Goal: Information Seeking & Learning: Learn about a topic

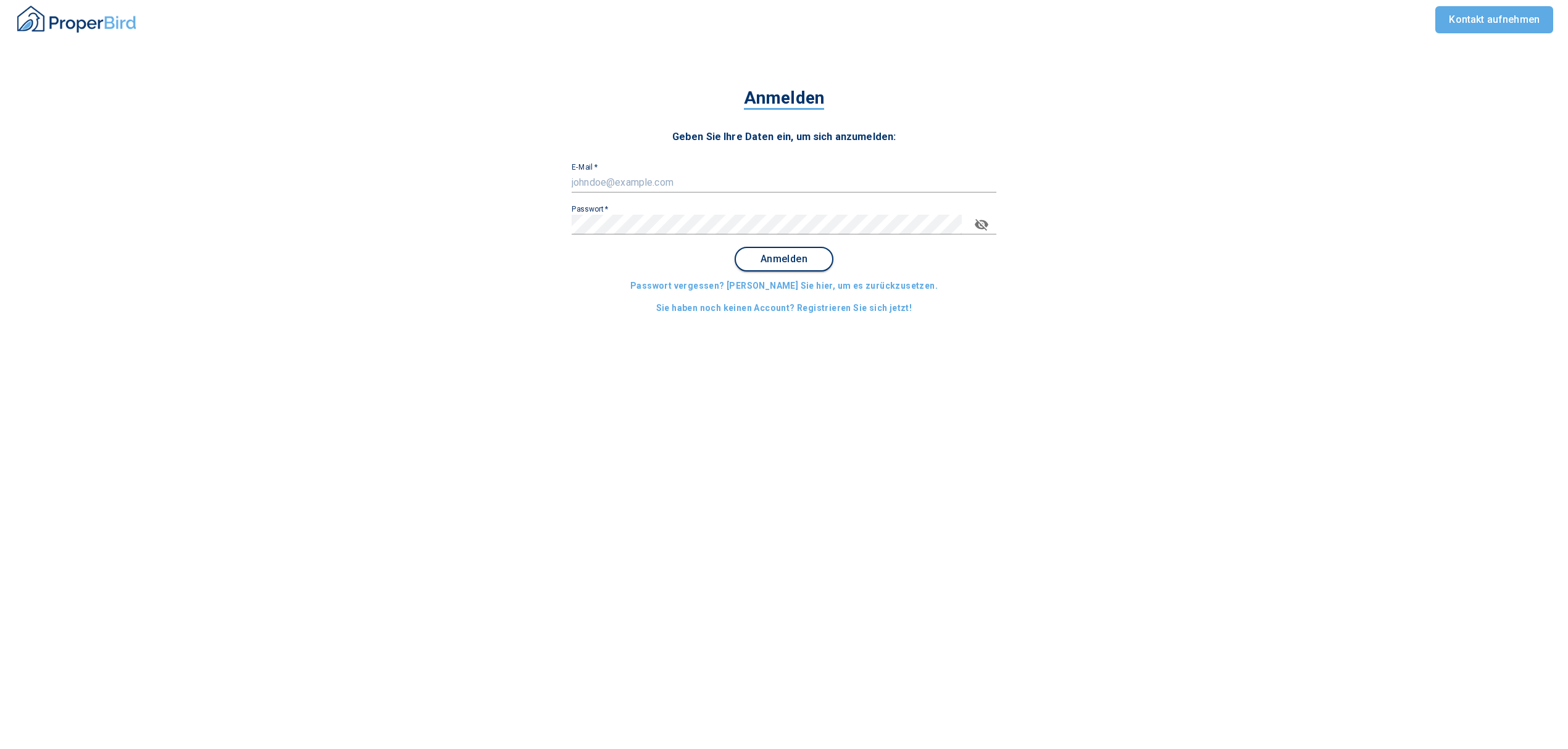
type input "[PERSON_NAME][EMAIL_ADDRESS][PERSON_NAME][DOMAIN_NAME]"
click at [778, 257] on span "Anmelden" at bounding box center [783, 259] width 76 height 11
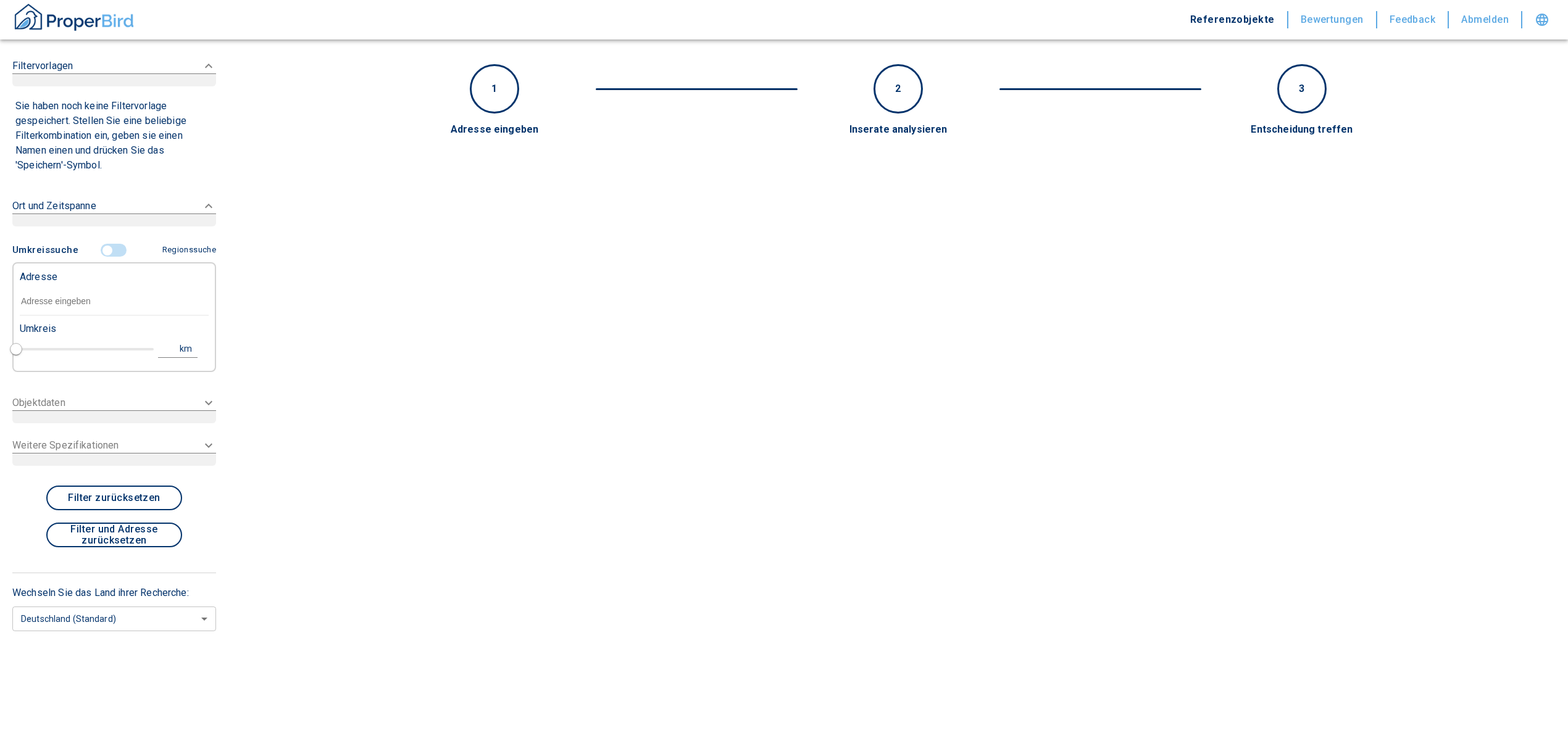
click at [50, 306] on input "text" at bounding box center [114, 302] width 189 height 28
type input "2020"
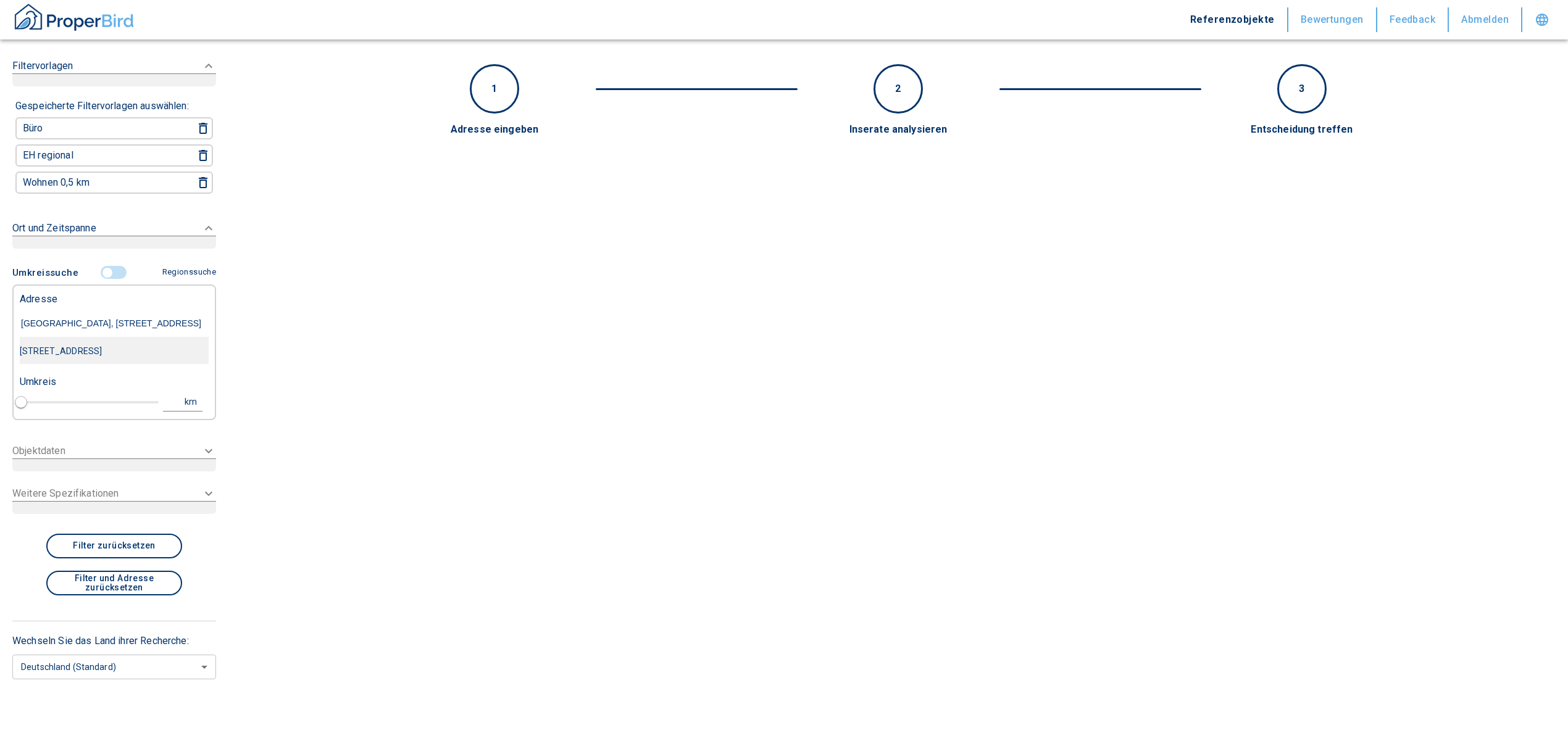
click at [109, 348] on div "[STREET_ADDRESS]" at bounding box center [114, 351] width 189 height 26
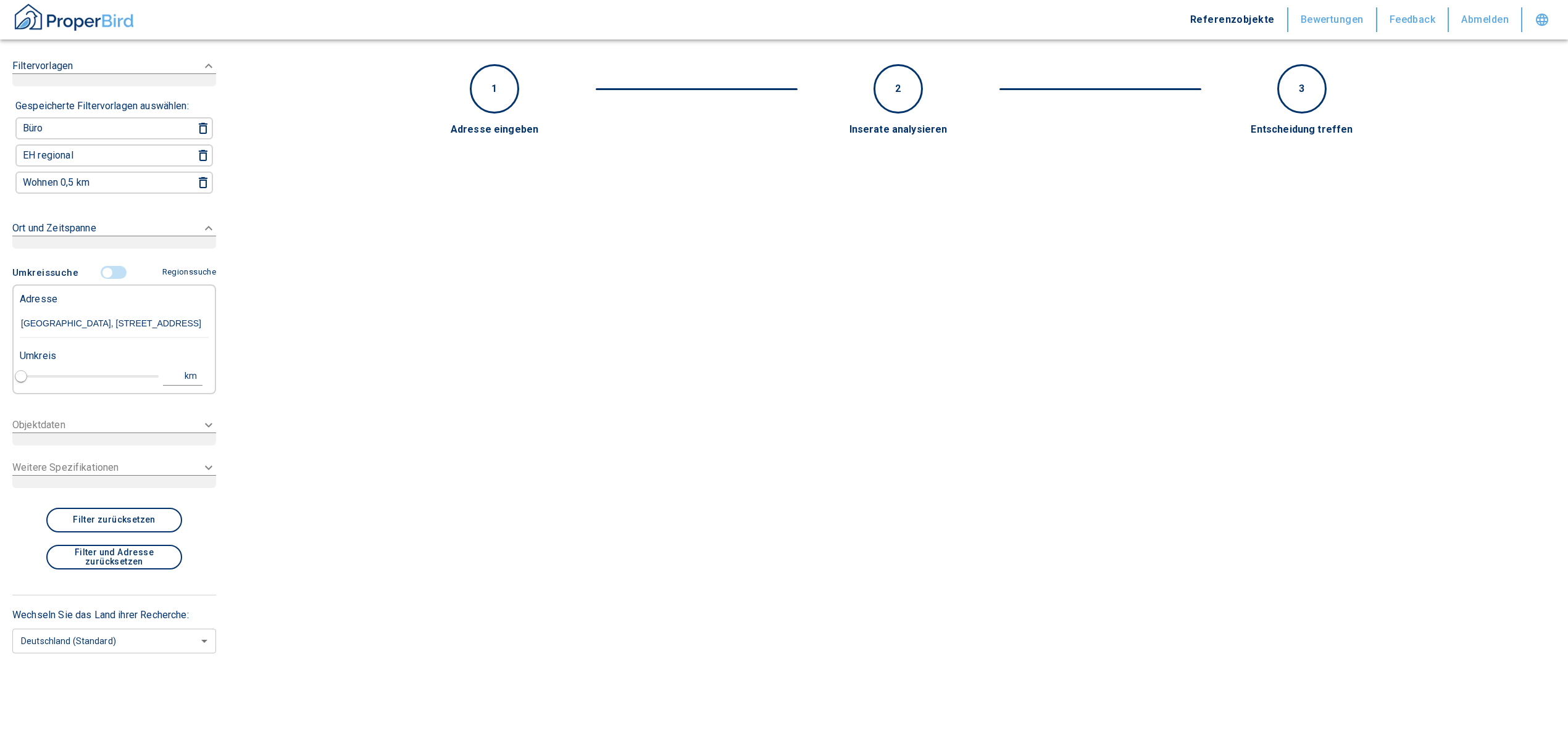
type input "[STREET_ADDRESS]"
type input "1"
type input "2020"
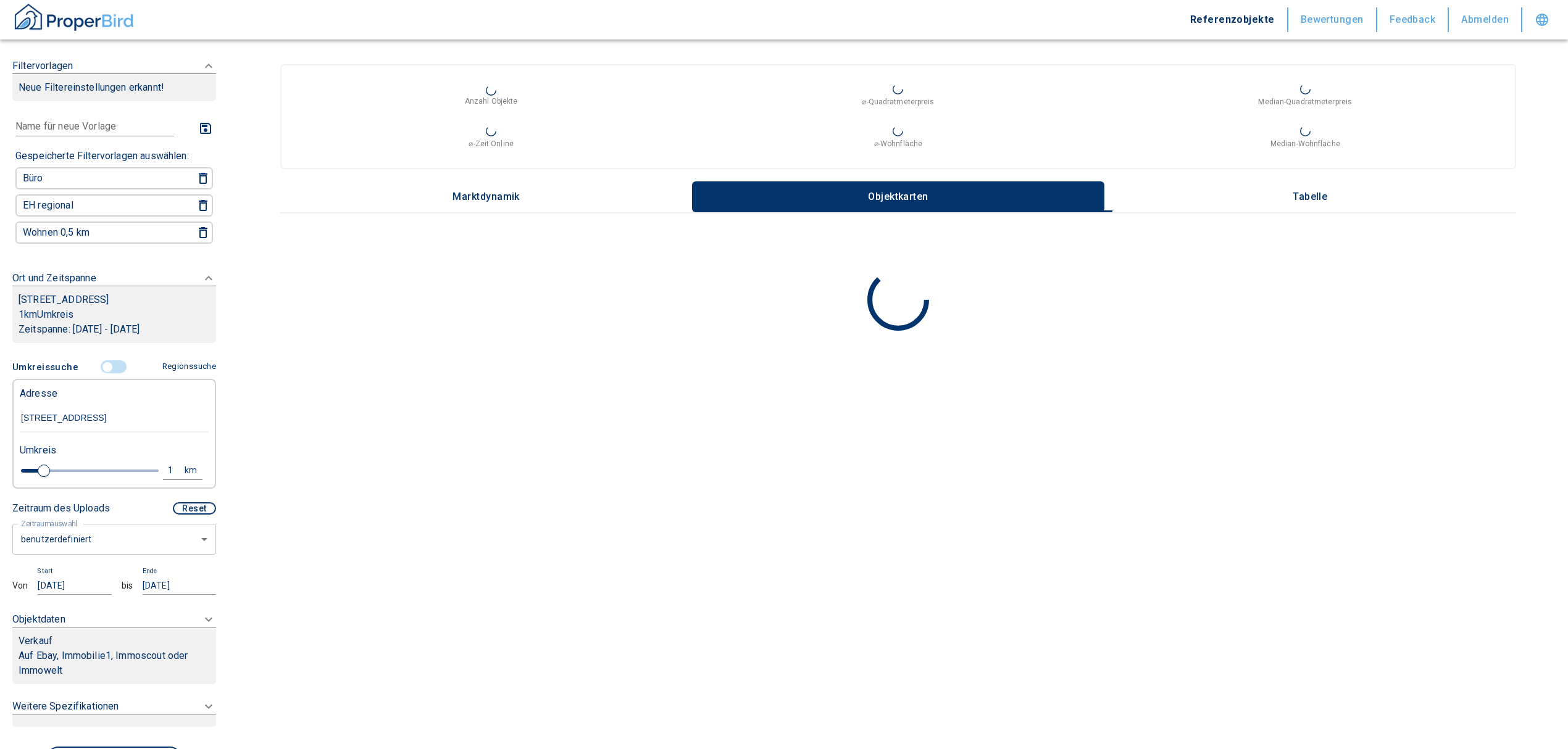
type input "[STREET_ADDRESS]"
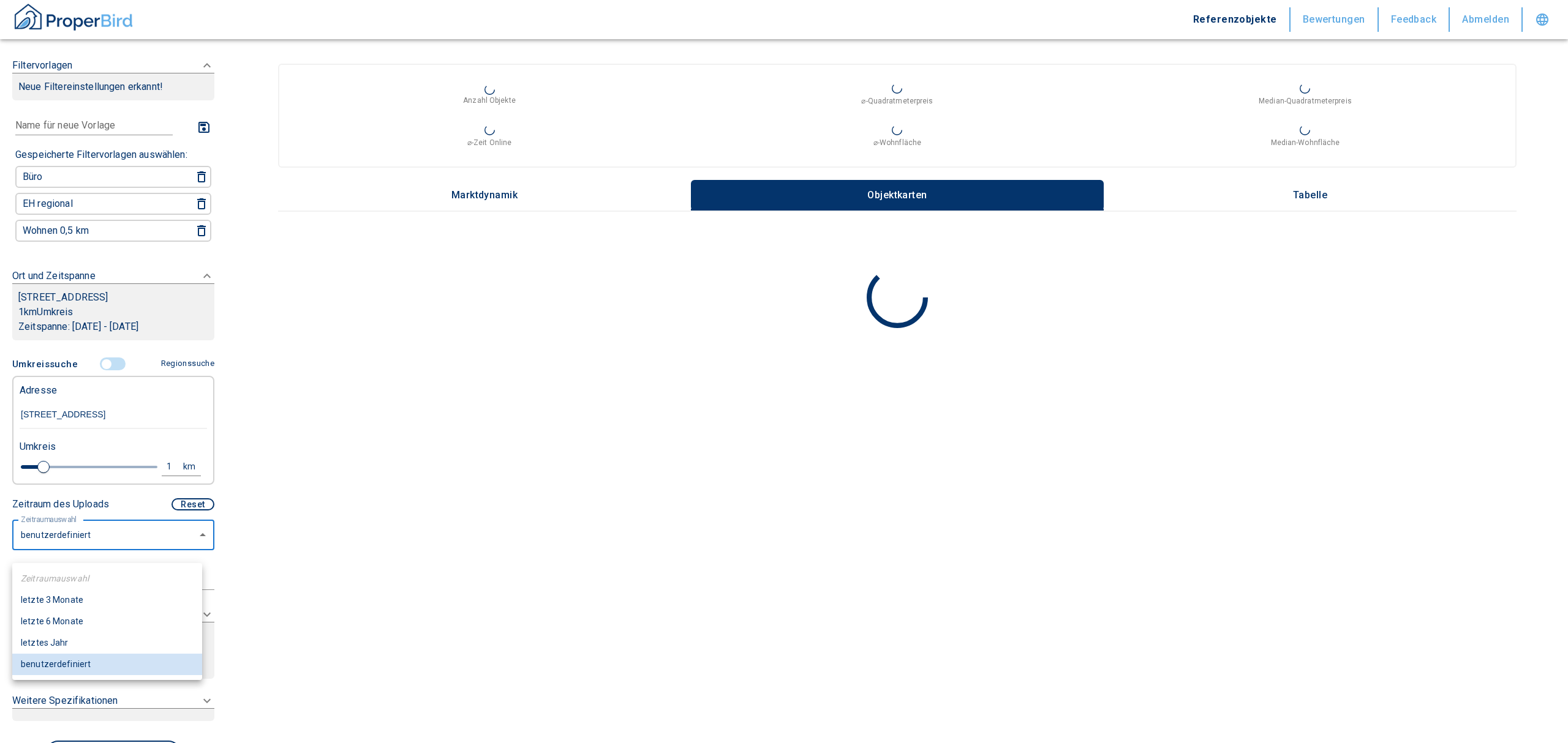
click at [112, 548] on body "Referenzobjekte Bewertungen Feedback Abmelden Filtervorlagen Neue Filtereinstel…" at bounding box center [784, 371] width 1568 height 743
click at [93, 613] on li "letzte 6 Monate" at bounding box center [107, 621] width 190 height 21
type input "2020"
type input "6"
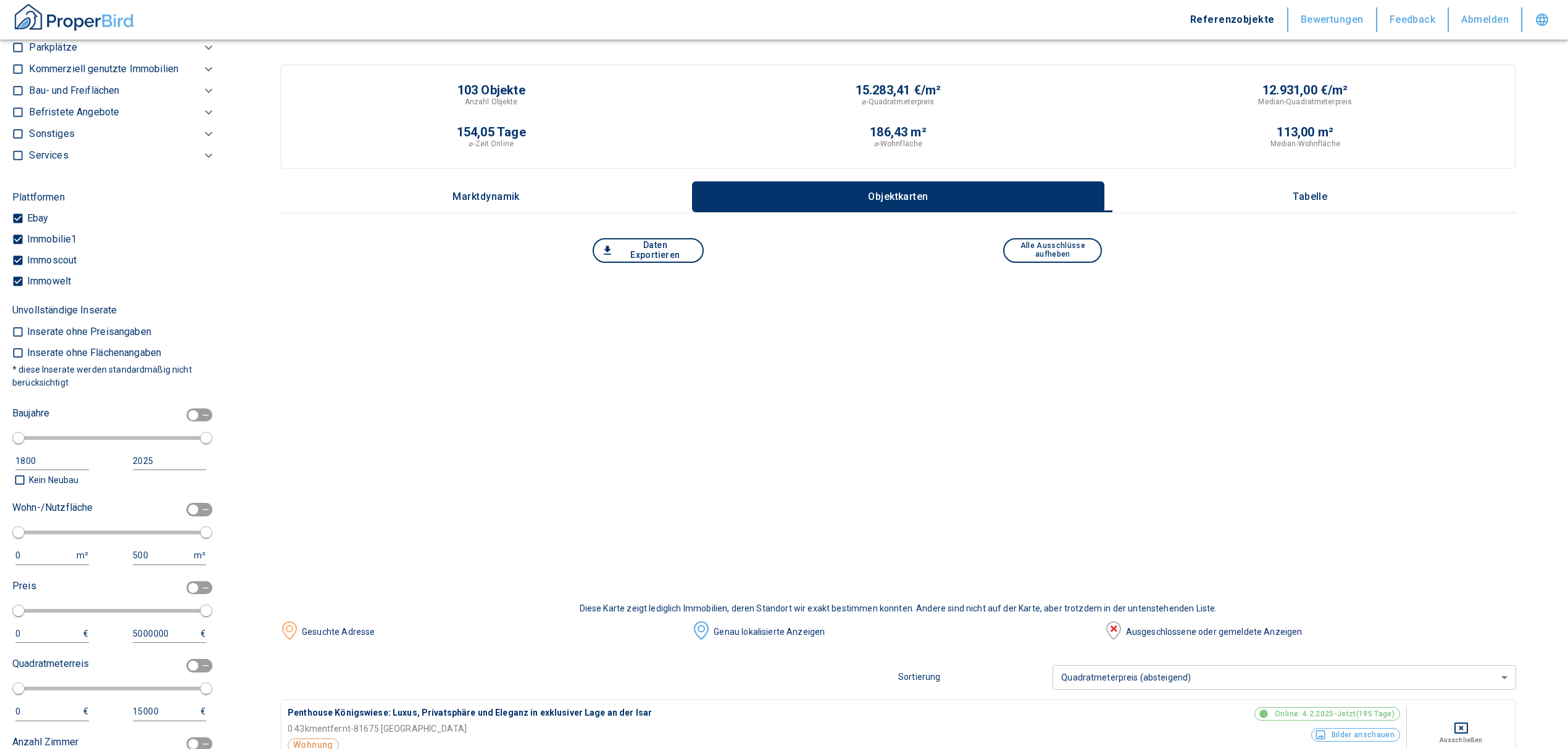
scroll to position [438, 0]
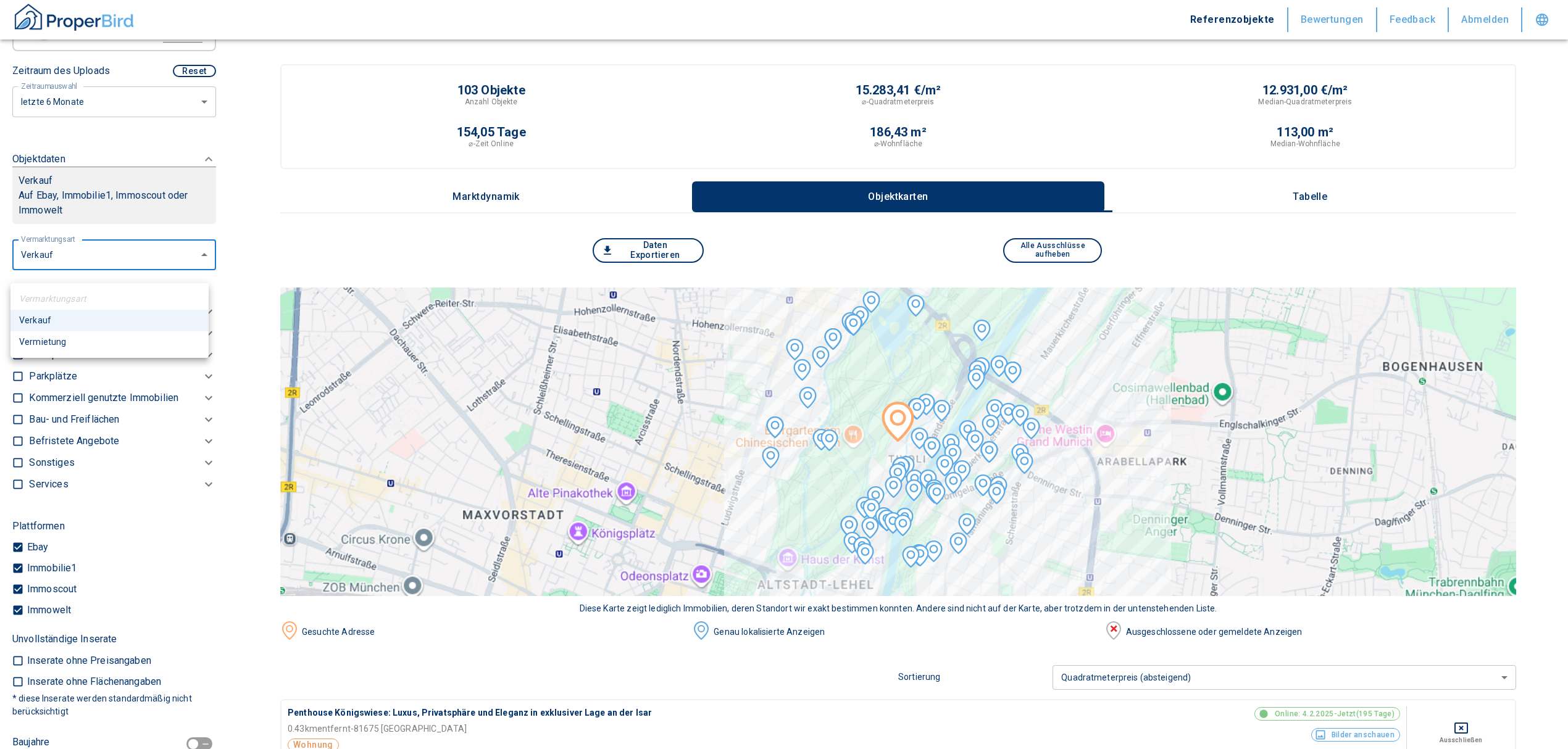
click at [83, 335] on li "Vermietung" at bounding box center [109, 342] width 198 height 22
type input "rent"
type input "2020"
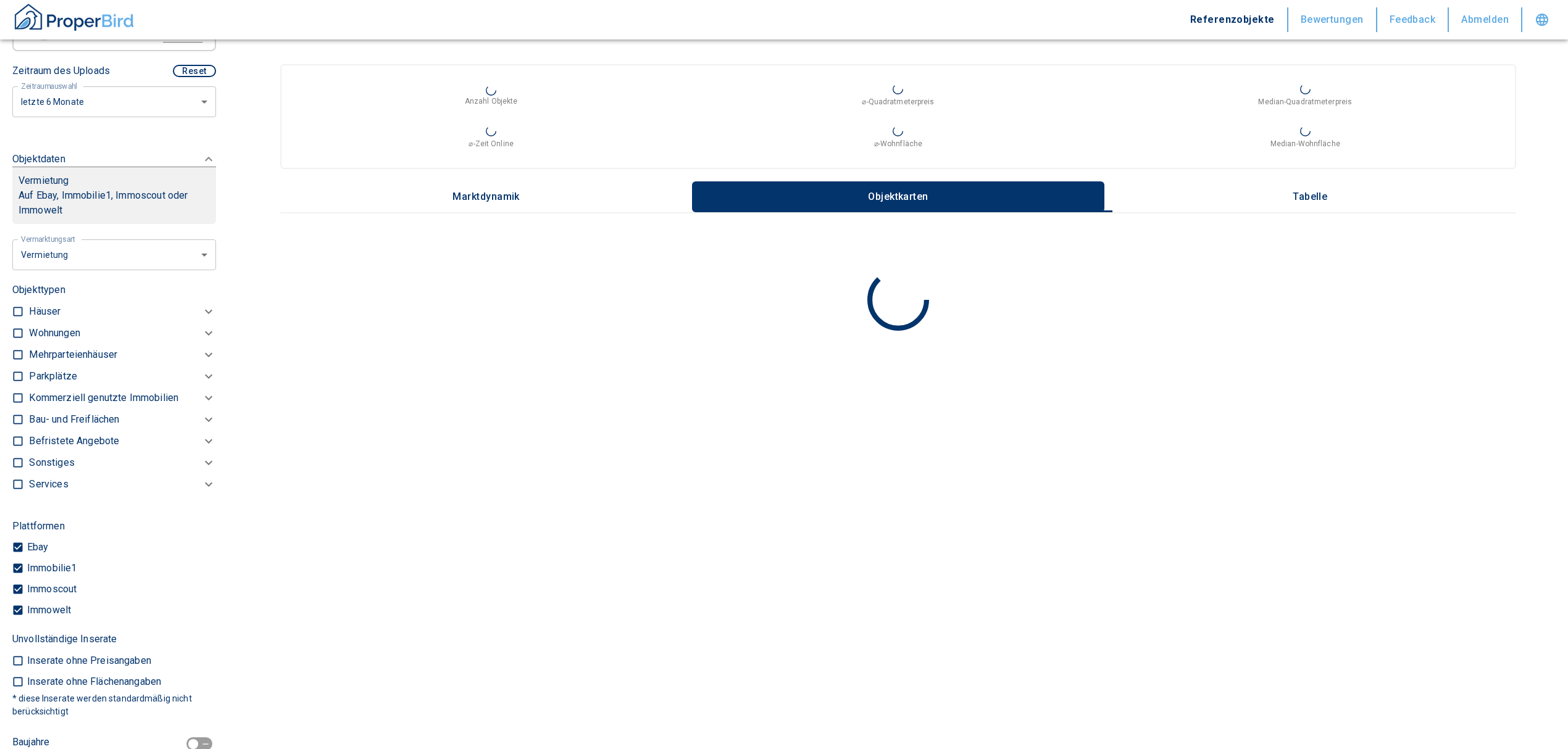
click at [80, 340] on p "Kommerziell genutzte Immobilien" at bounding box center [55, 334] width 51 height 15
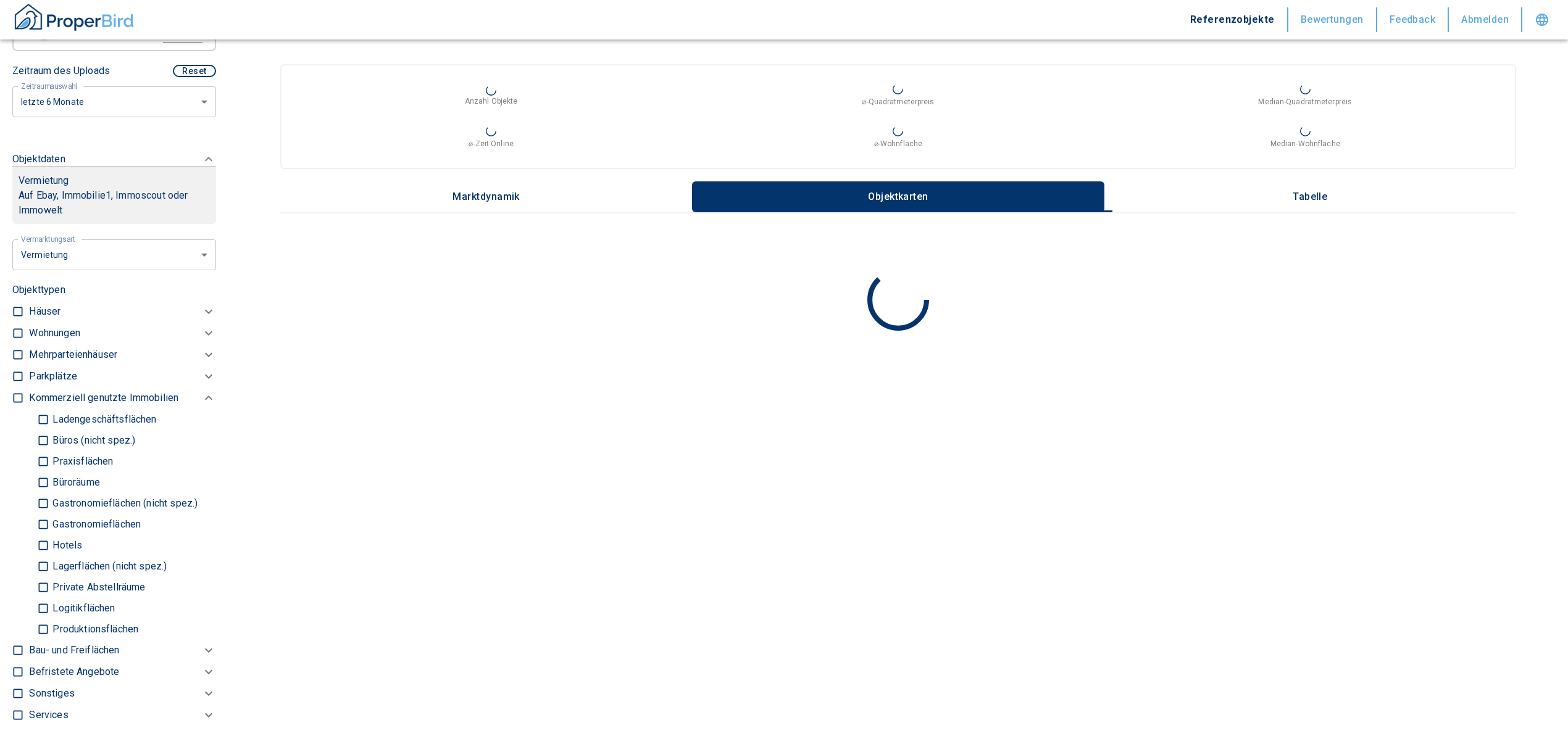
click at [53, 445] on p "Büros (nicht spez.)" at bounding box center [92, 441] width 86 height 10
click at [50, 451] on input "Büros (nicht spez.)" at bounding box center [42, 440] width 12 height 22
checkbox input "true"
type input "2020"
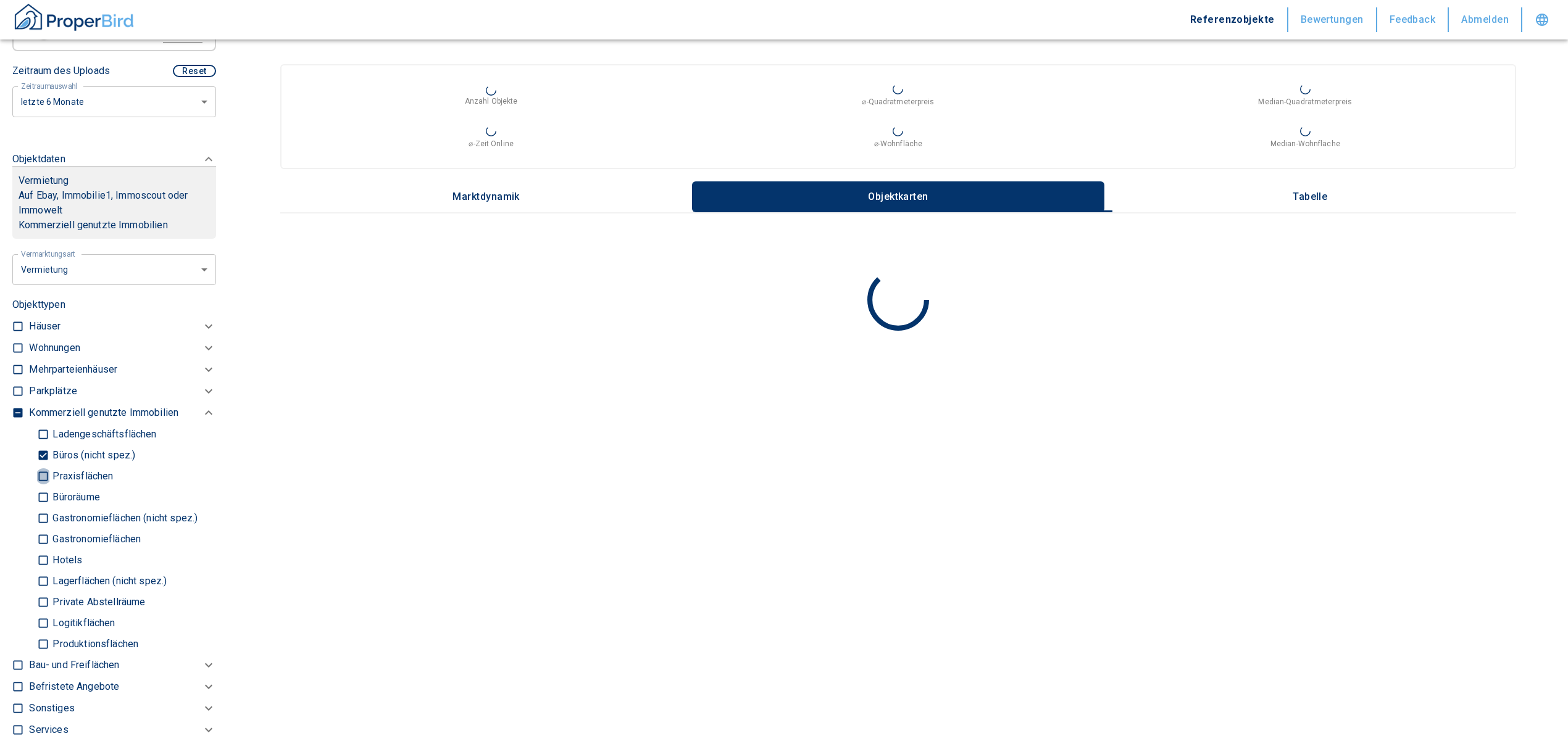
click at [43, 487] on input "Praxisflächen" at bounding box center [42, 476] width 12 height 22
checkbox input "true"
type input "2020"
click at [39, 507] on input "Büroräume" at bounding box center [42, 496] width 12 height 22
checkbox input "true"
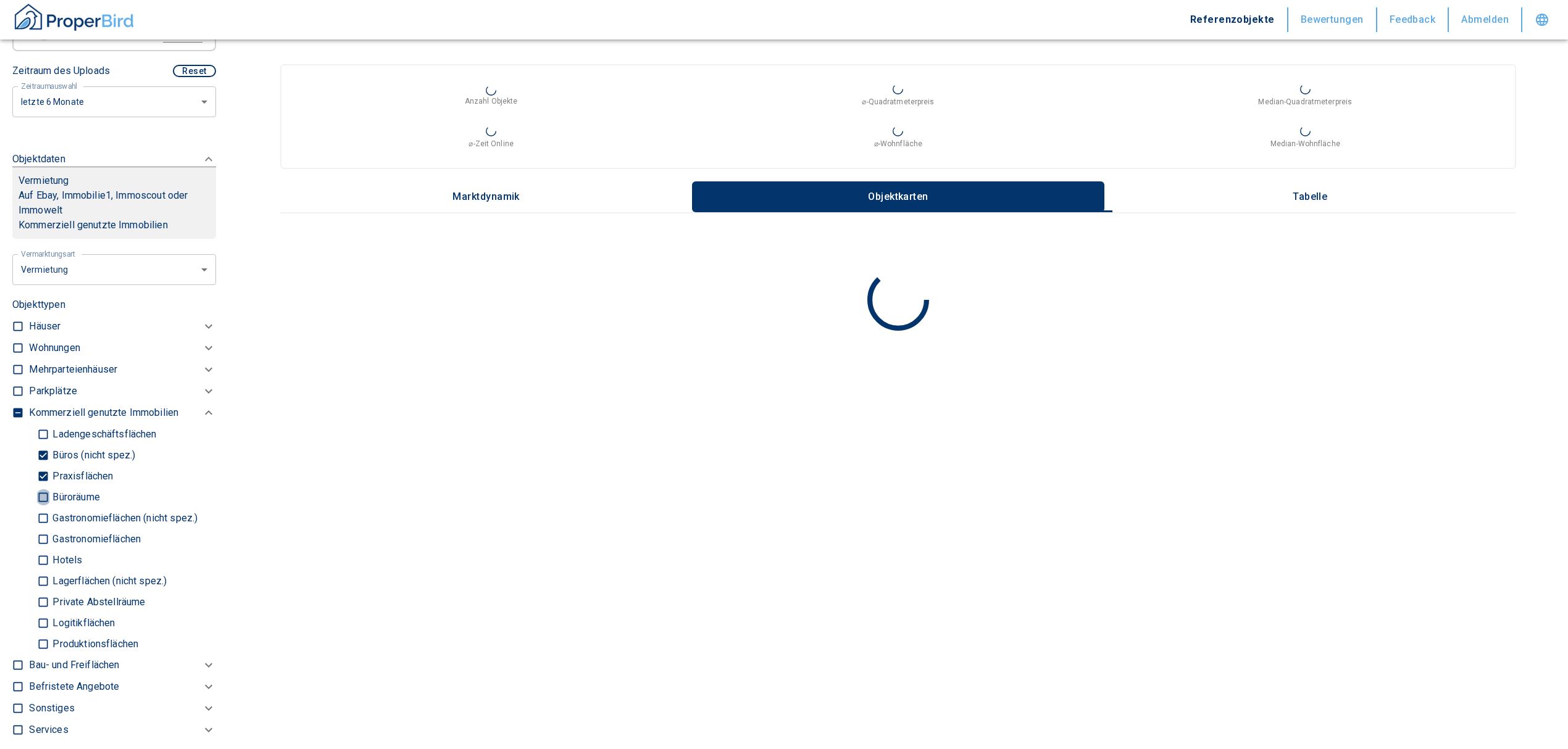
type input "2020"
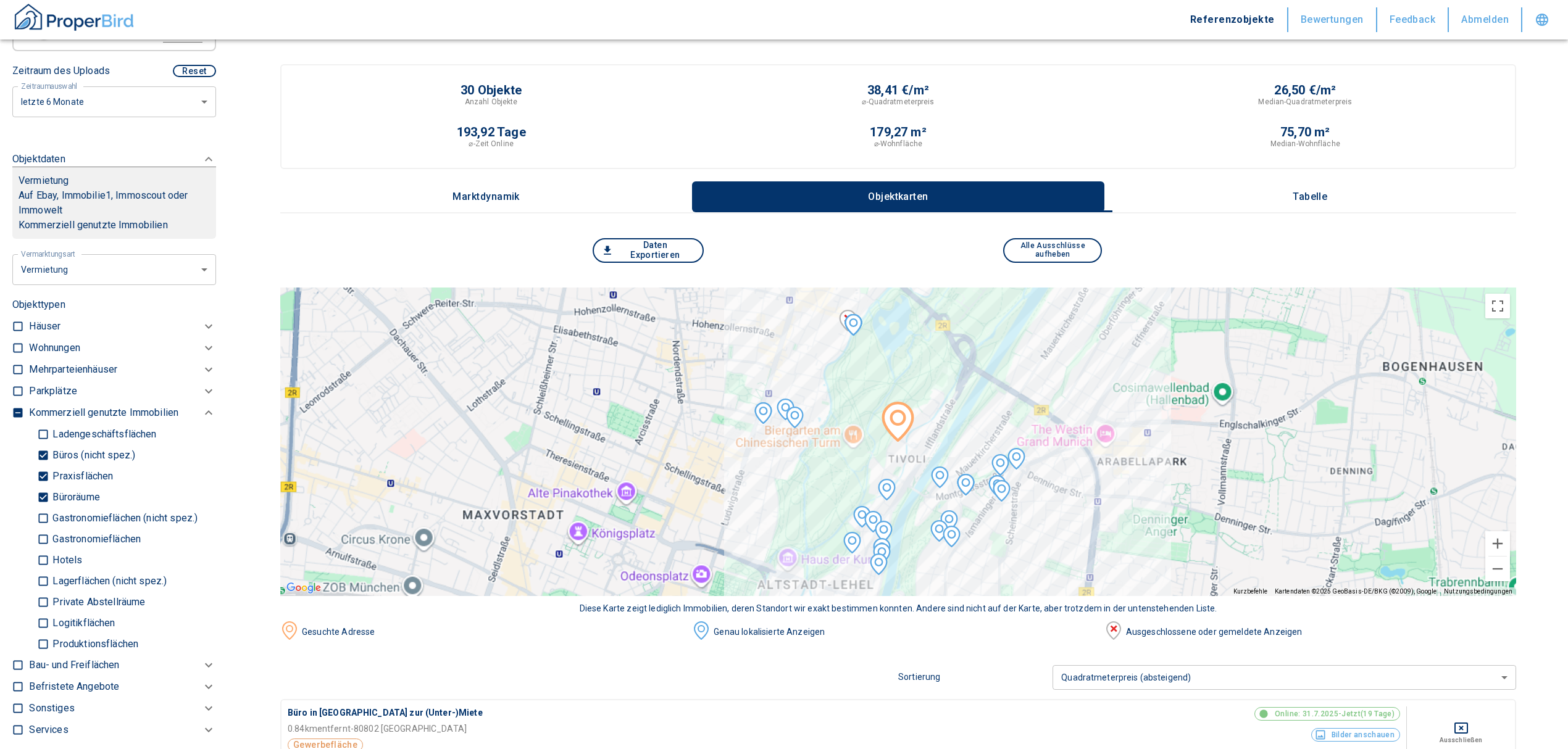
click at [1319, 192] on p "Tabelle" at bounding box center [1310, 197] width 62 height 11
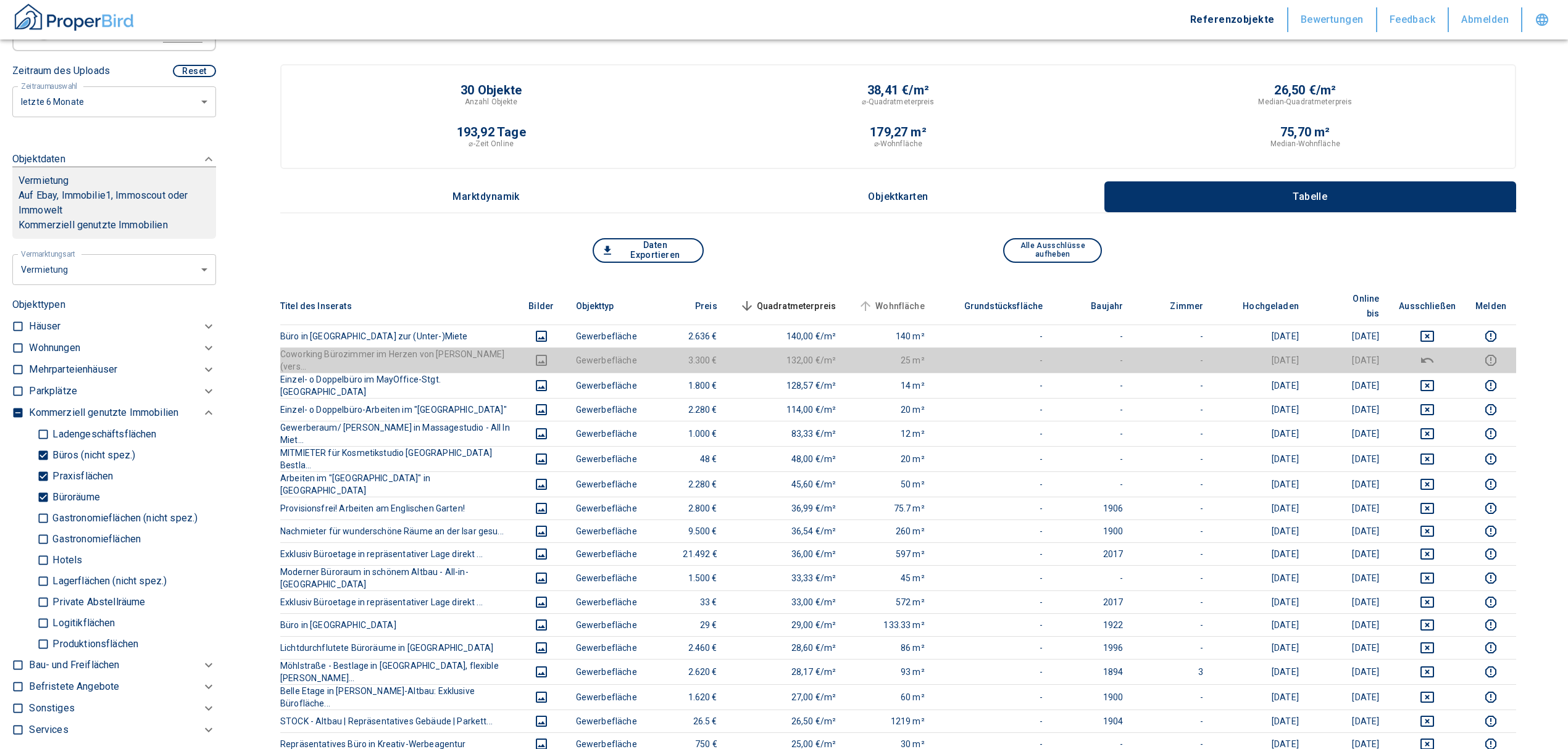
click at [919, 299] on span "Wohnfläche" at bounding box center [890, 306] width 70 height 15
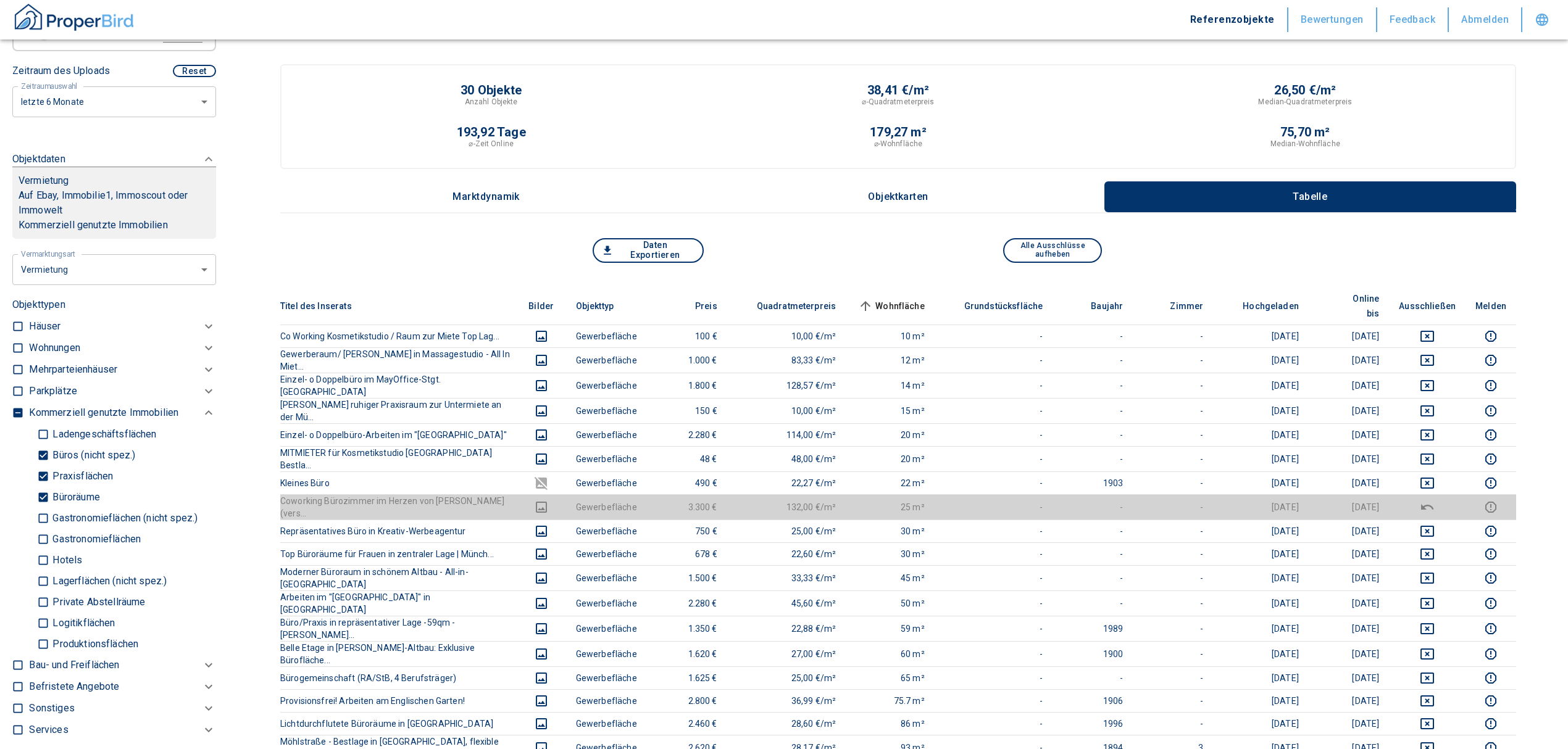
scroll to position [1425, 0]
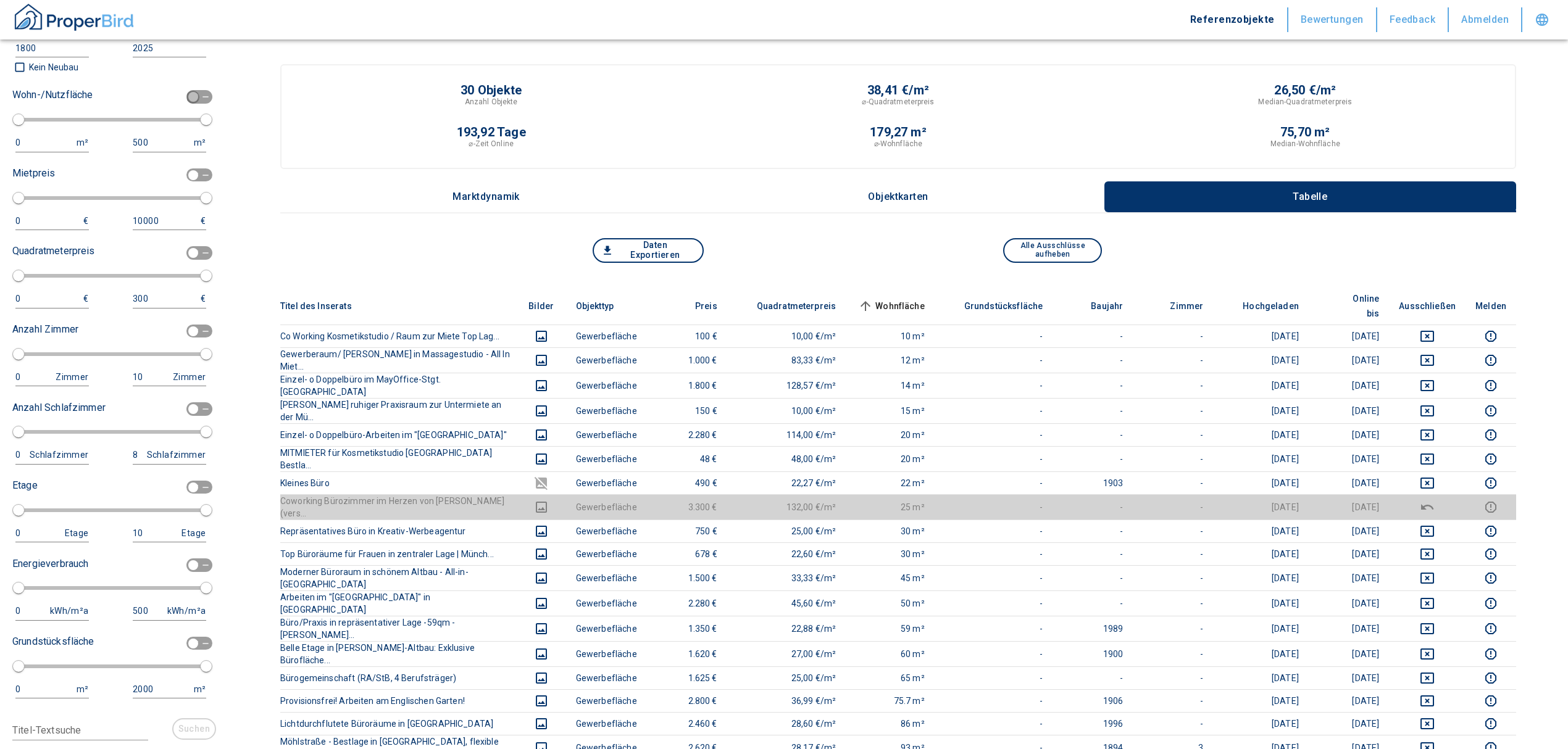
click at [185, 103] on input "checkbox" at bounding box center [193, 97] width 37 height 13
checkbox input "true"
type input "2020"
type input "50"
type input "150"
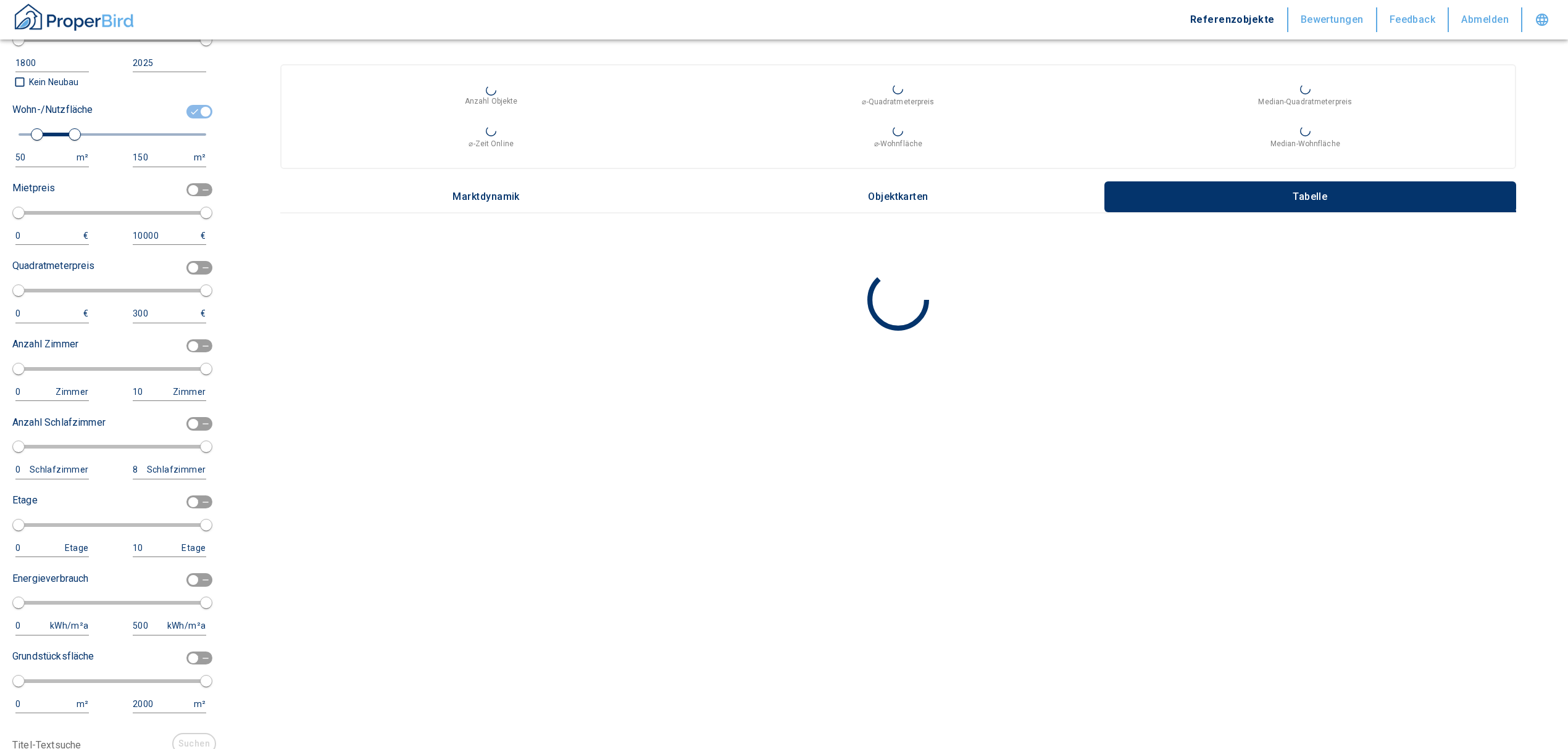
type input "2020"
type input "80"
click at [47, 146] on span at bounding box center [113, 134] width 188 height 23
type input "2020"
click at [37, 161] on button "80 m²" at bounding box center [52, 158] width 73 height 19
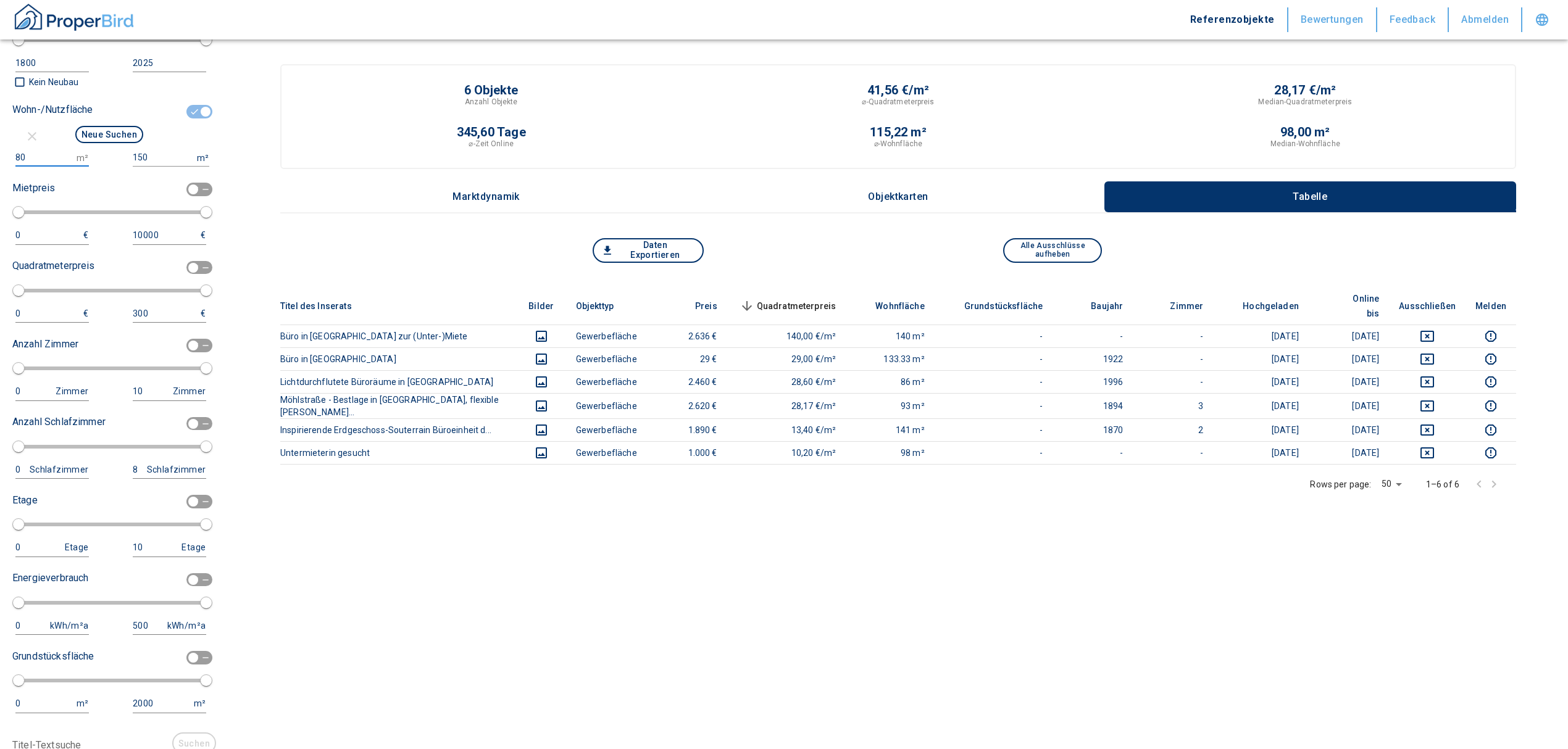
click at [37, 166] on input "80" at bounding box center [43, 157] width 56 height 18
type input "8"
type input "100"
click at [165, 166] on input "150" at bounding box center [162, 157] width 59 height 18
type input "1500000"
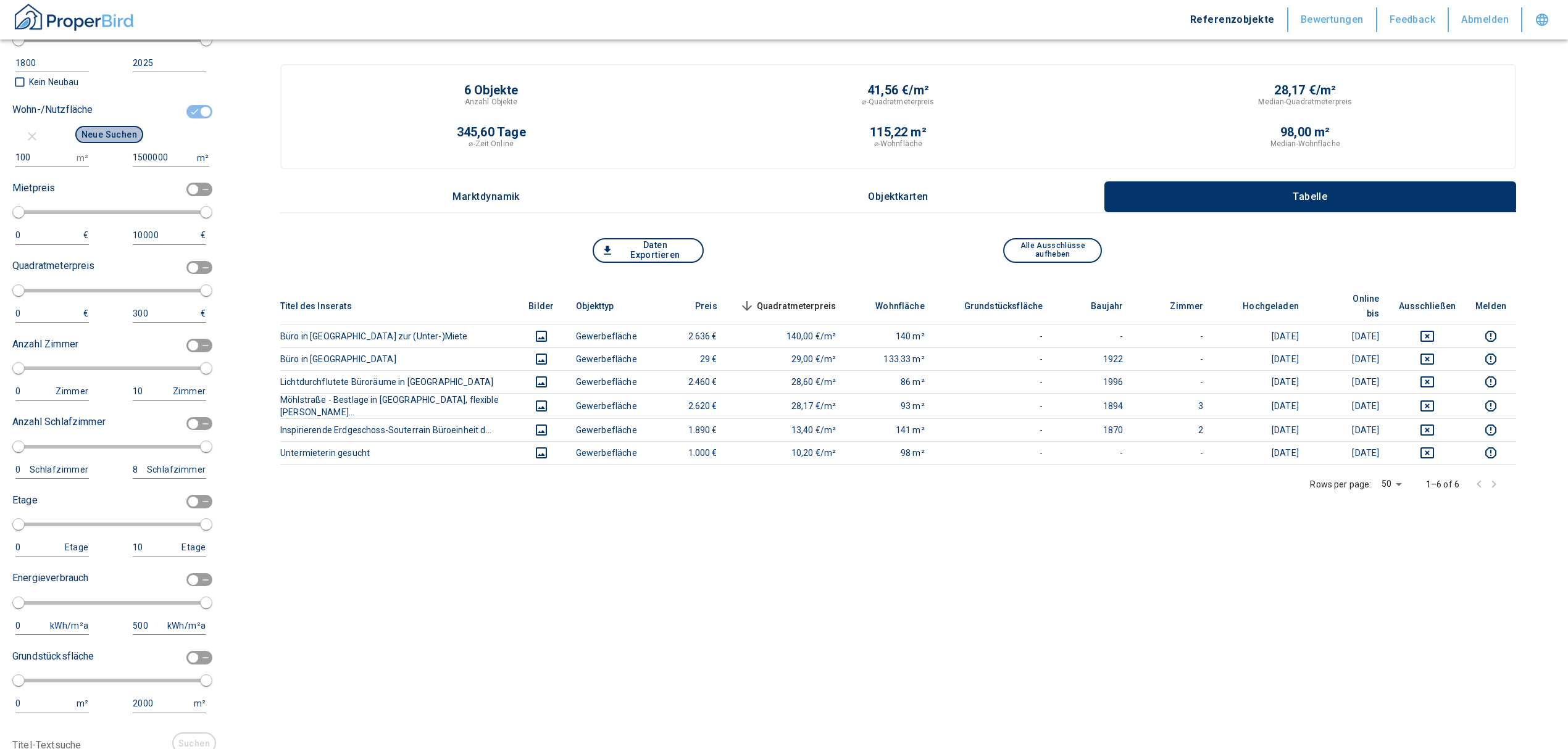
click at [104, 141] on button "Neue Suchen" at bounding box center [109, 134] width 68 height 17
type input "2020"
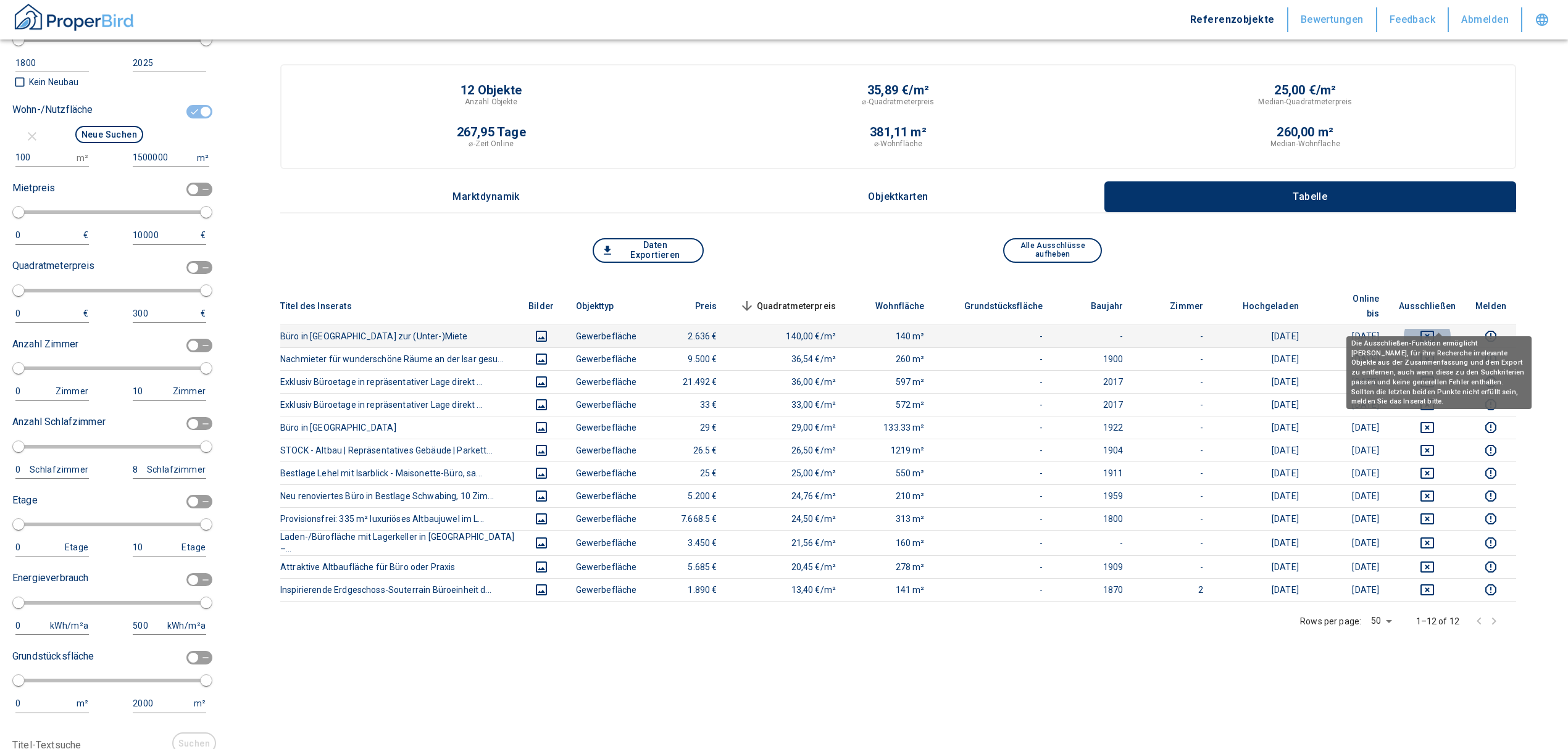
click at [1434, 331] on icon "deselect this listing" at bounding box center [1427, 336] width 13 height 11
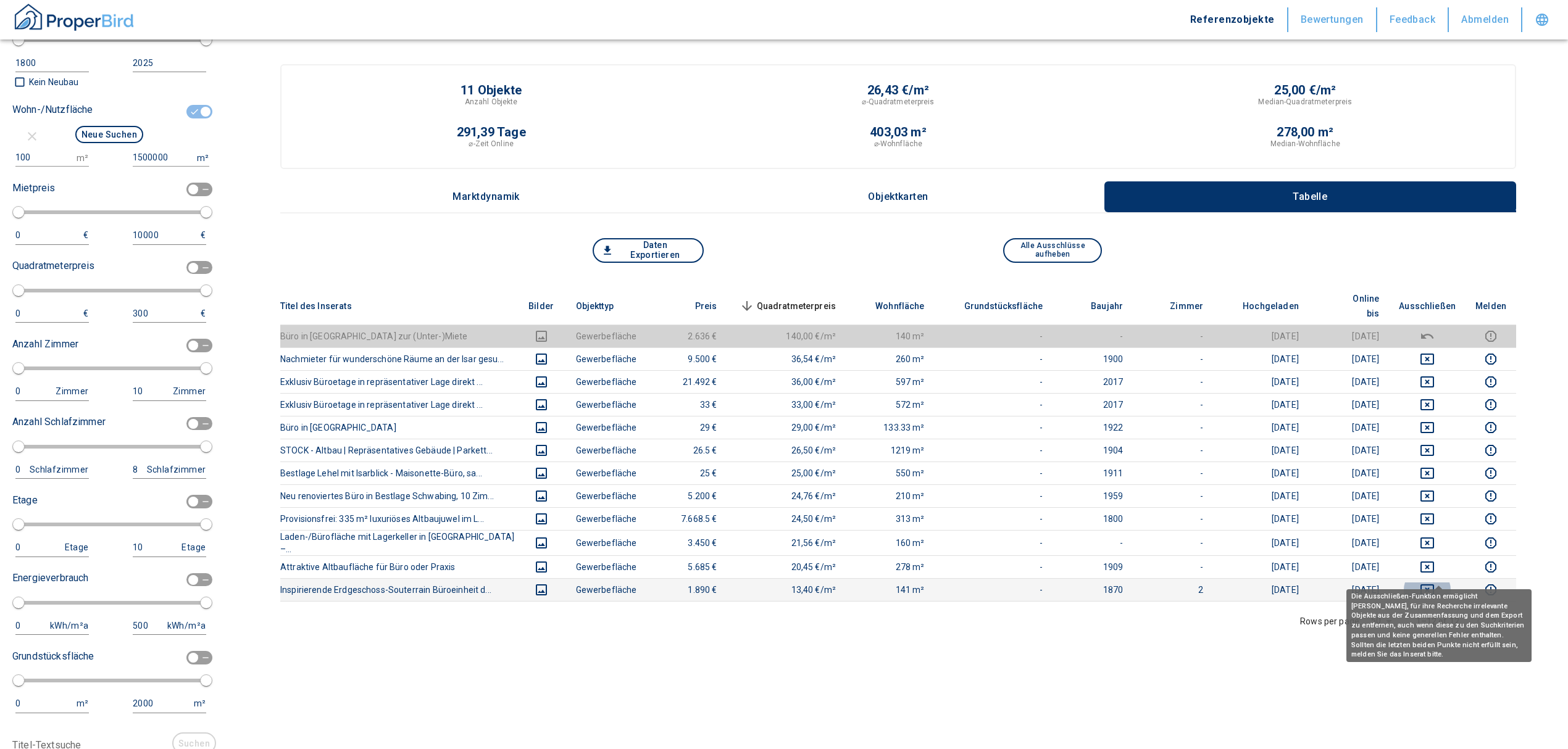
click at [1434, 585] on icon "deselect this listing" at bounding box center [1427, 590] width 13 height 11
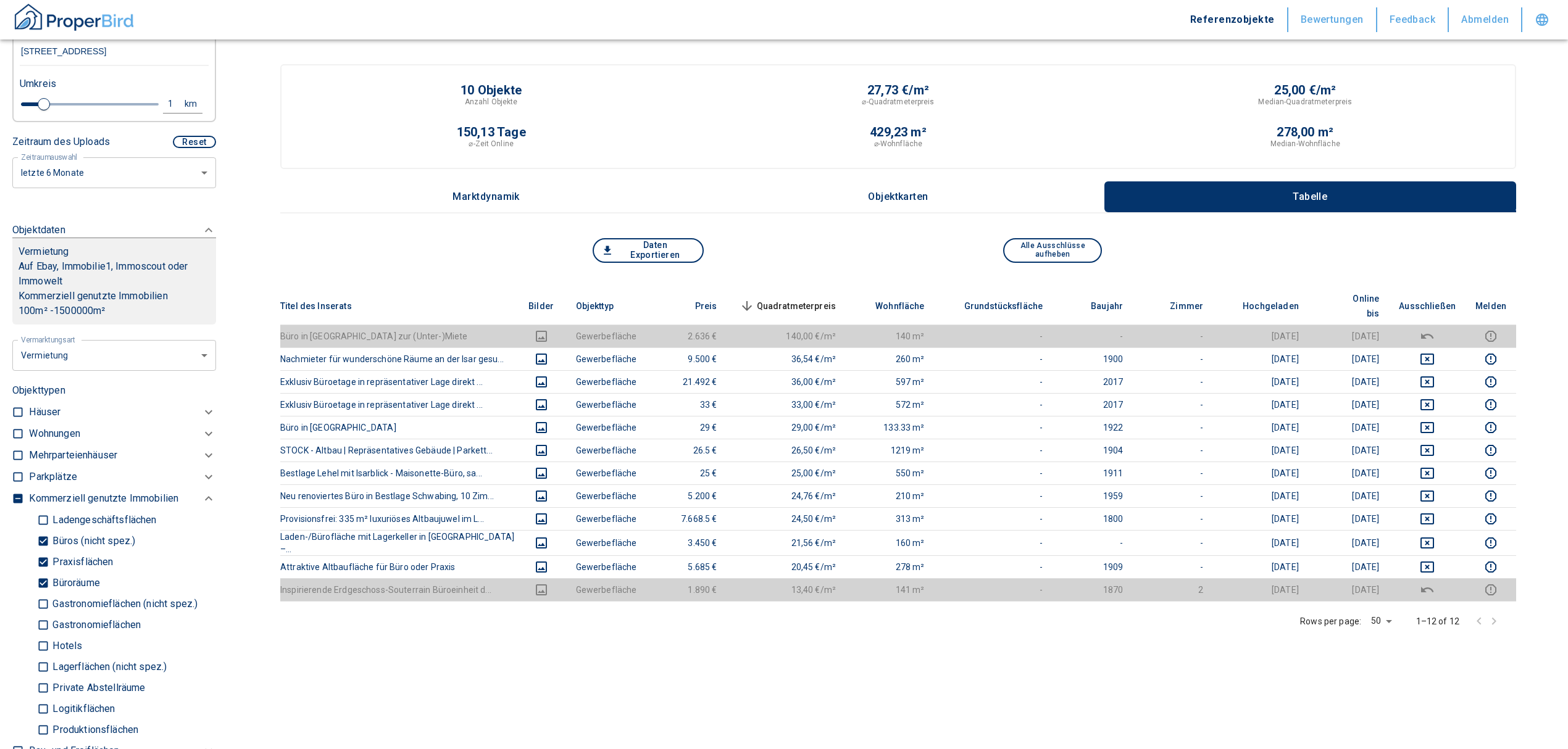
scroll to position [658, 0]
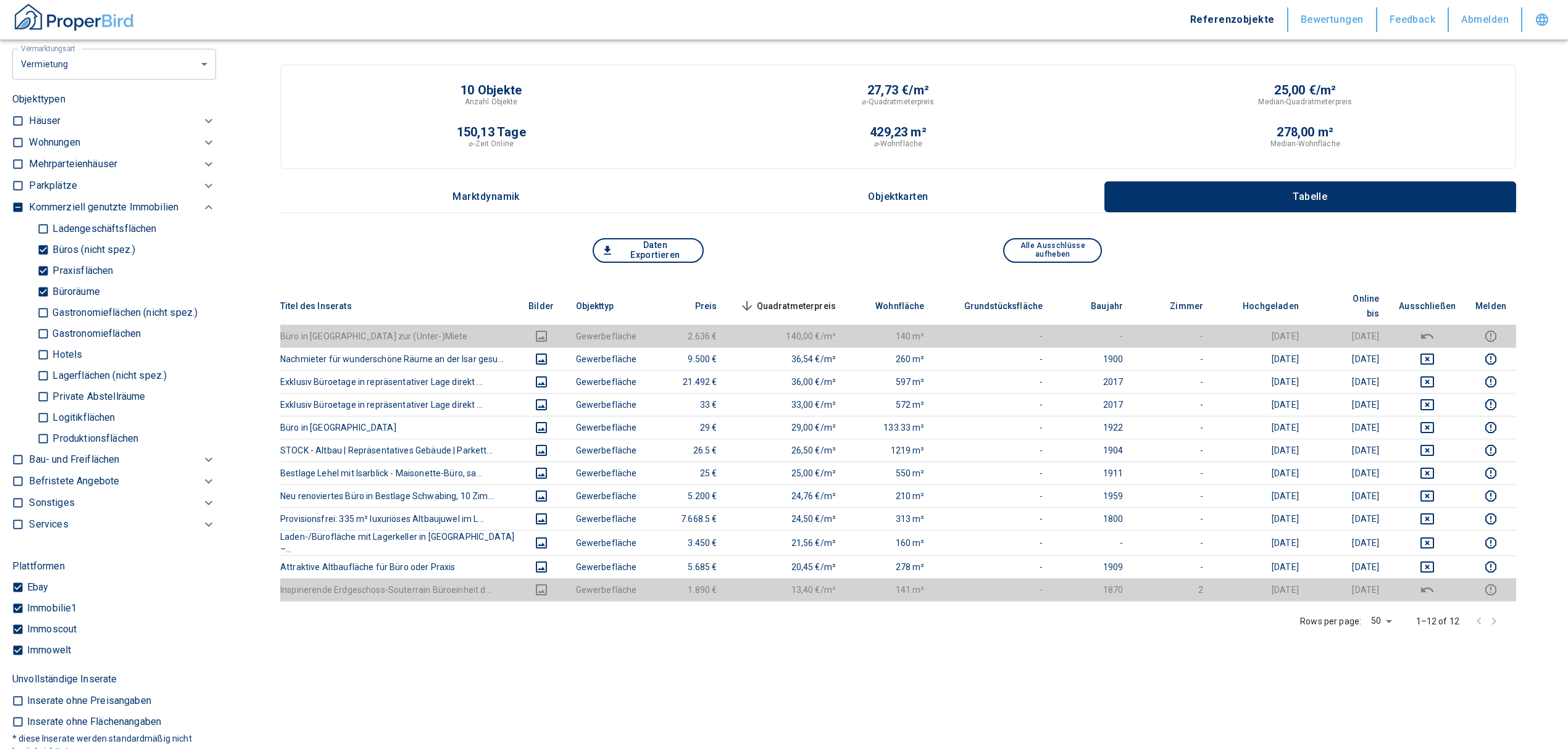
click at [45, 302] on input "Büroräume" at bounding box center [42, 291] width 12 height 22
checkbox input "false"
type input "2020"
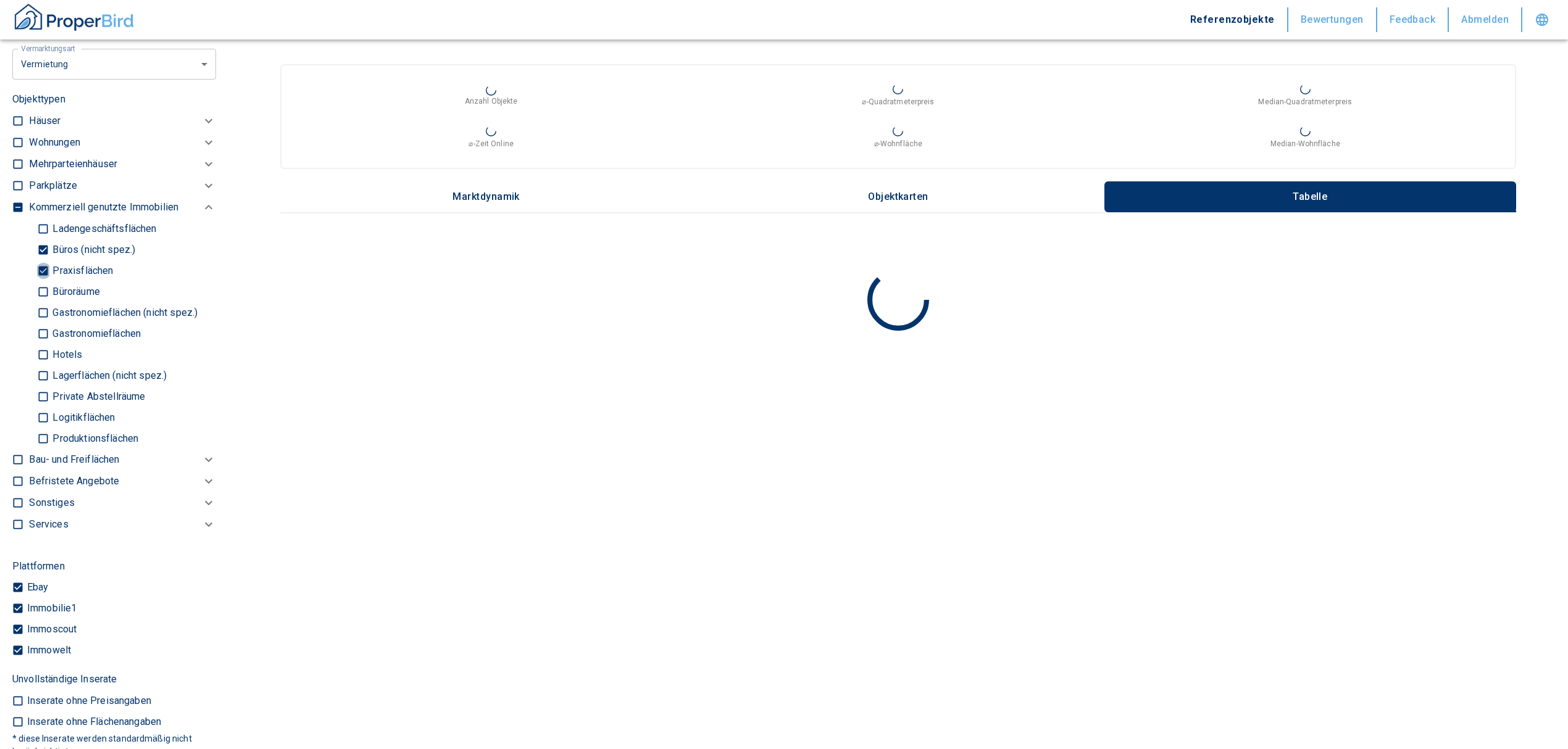
click at [39, 280] on input "Praxisflächen" at bounding box center [42, 270] width 12 height 22
checkbox input "false"
type input "2020"
click at [40, 259] on input "Büros (nicht spez.)" at bounding box center [42, 249] width 12 height 22
checkbox input "false"
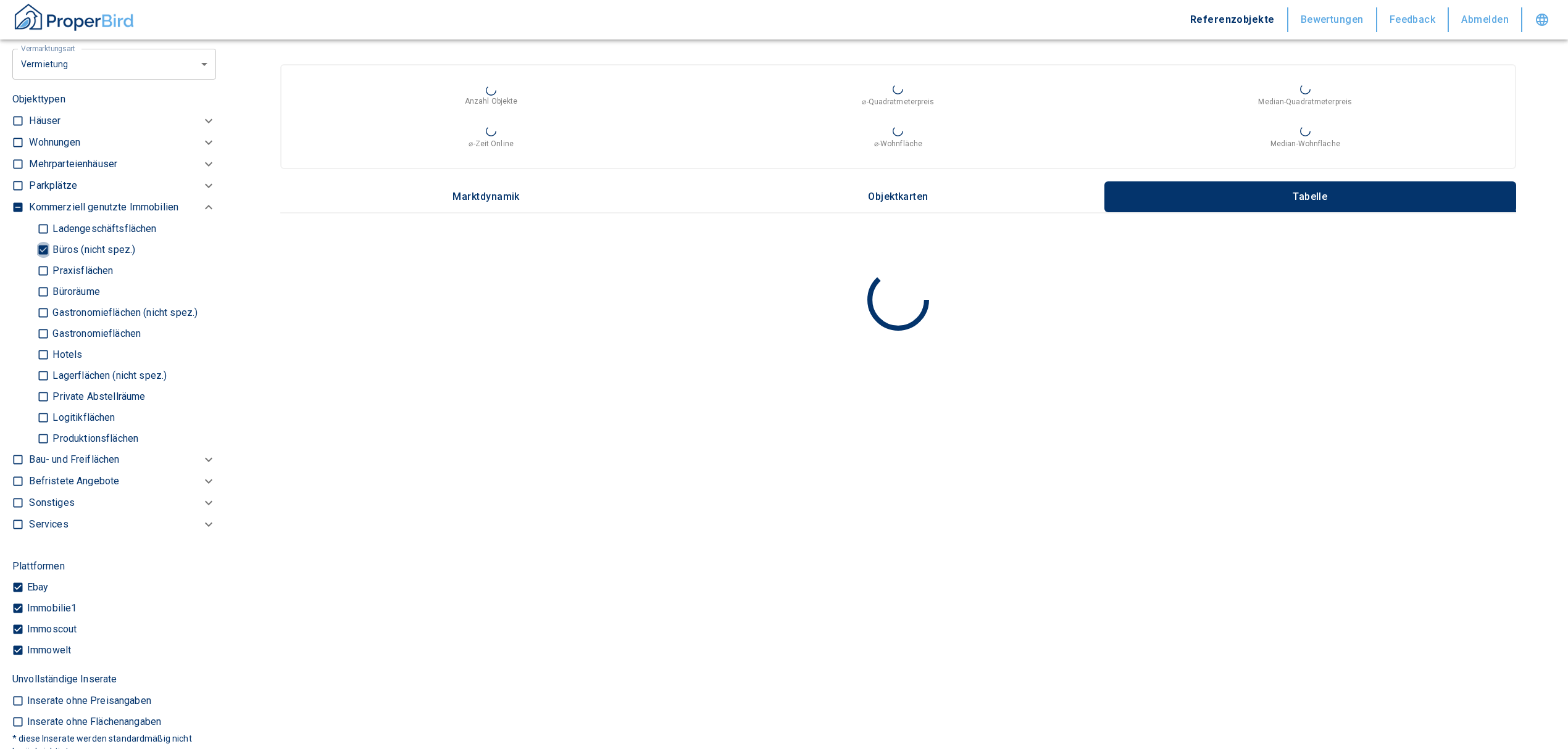
type input "2020"
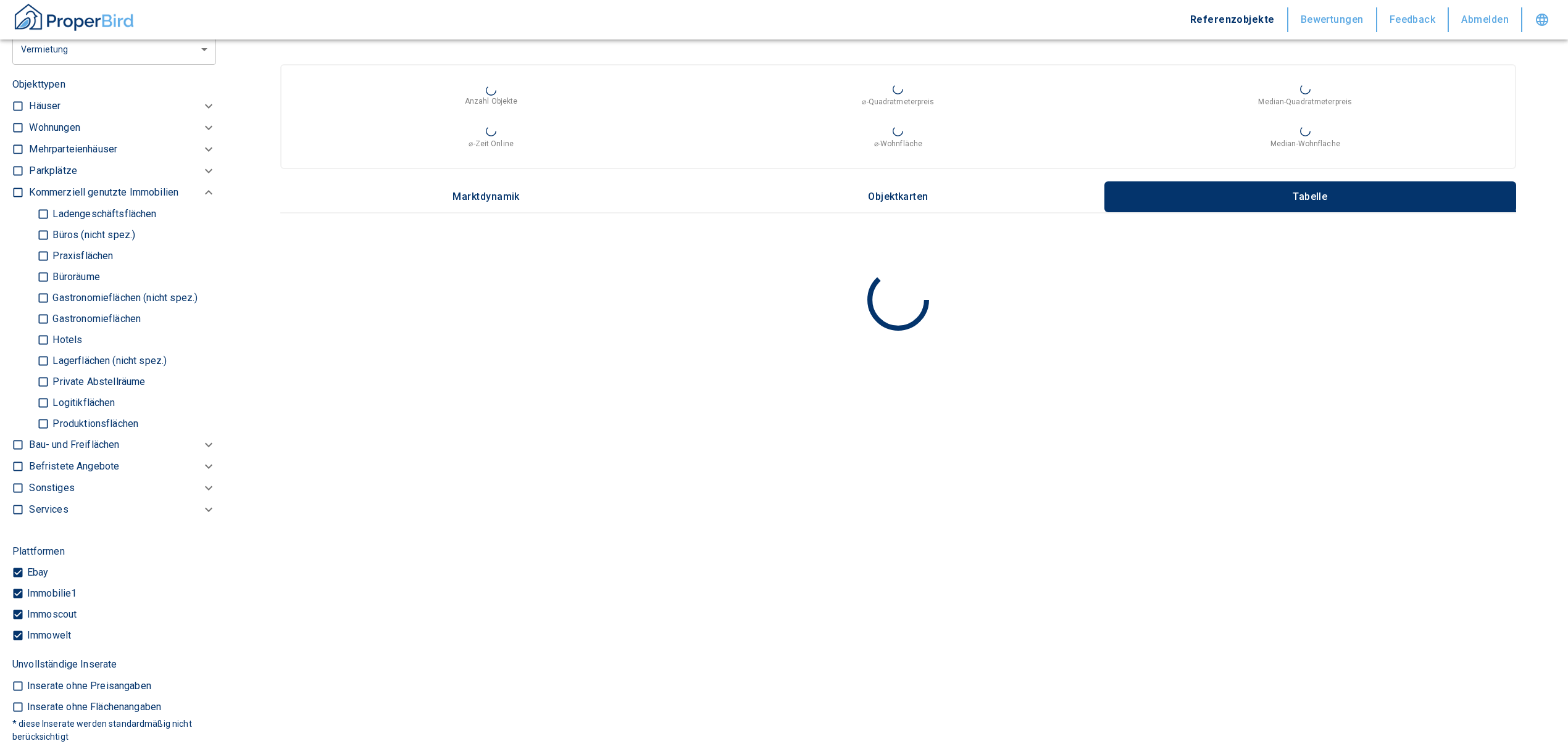
click at [51, 324] on p "Gastronomieflächen" at bounding box center [95, 319] width 91 height 10
click at [50, 330] on input "Gastronomieflächen" at bounding box center [42, 319] width 12 height 22
checkbox input "true"
type input "2020"
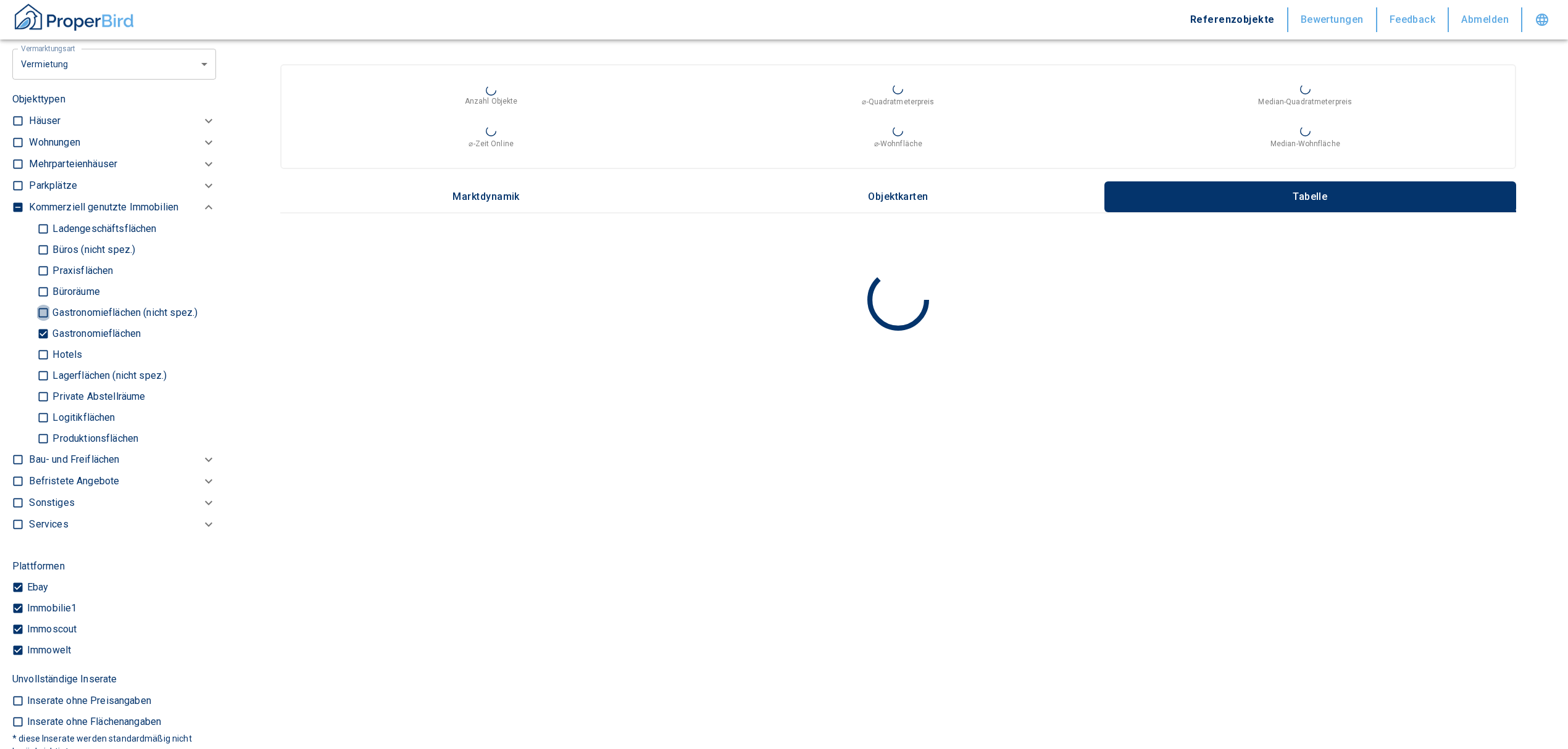
click at [42, 320] on input "Gastronomieflächen (nicht spez.)" at bounding box center [42, 312] width 12 height 22
checkbox input "true"
type input "2020"
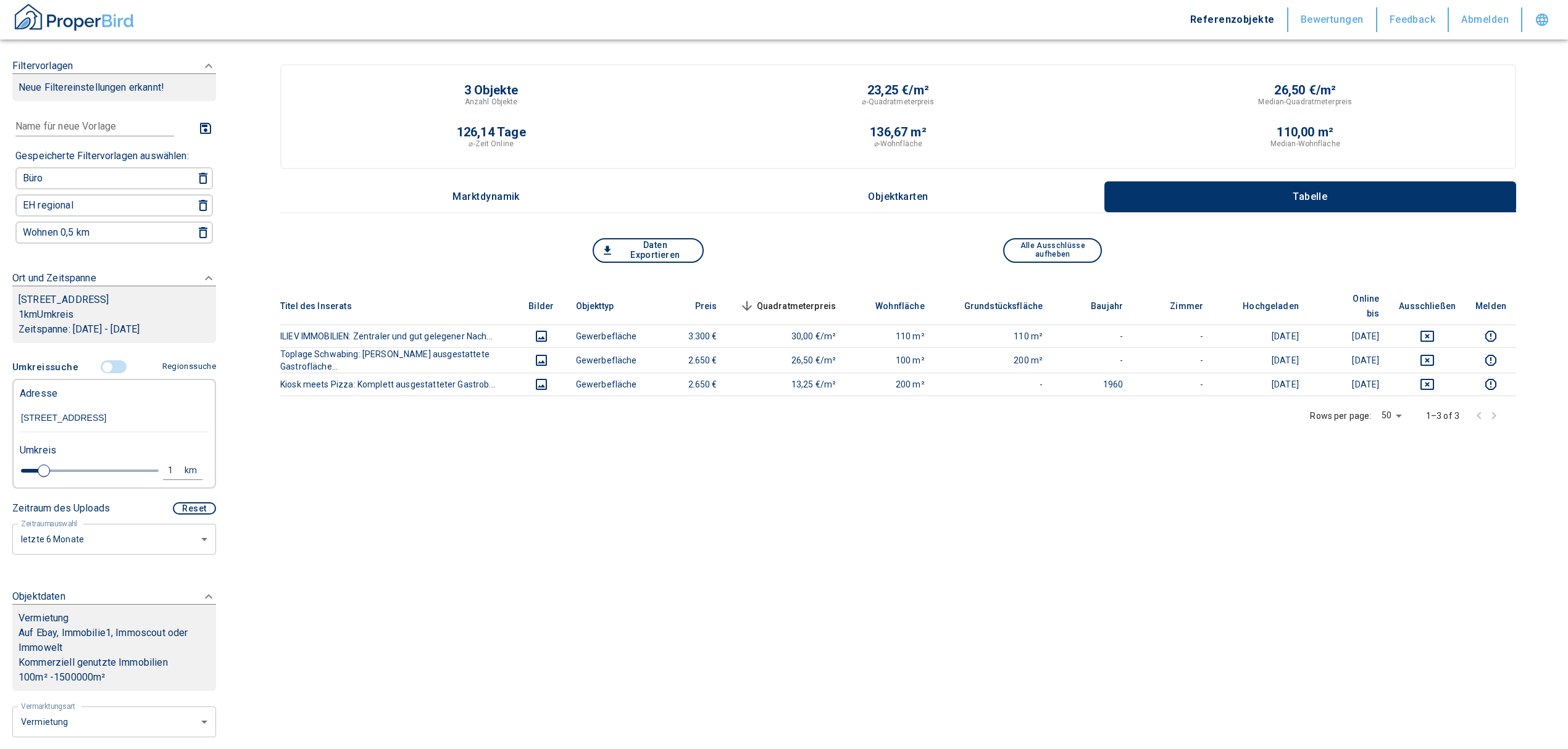
click at [166, 477] on div "1" at bounding box center [178, 471] width 23 height 15
drag, startPoint x: 68, startPoint y: 479, endPoint x: 38, endPoint y: 476, distance: 30.1
click at [38, 476] on div "1 km Neue Suchen" at bounding box center [104, 472] width 189 height 30
type input "2,0"
click at [152, 479] on button "Neue Suchen" at bounding box center [165, 470] width 68 height 17
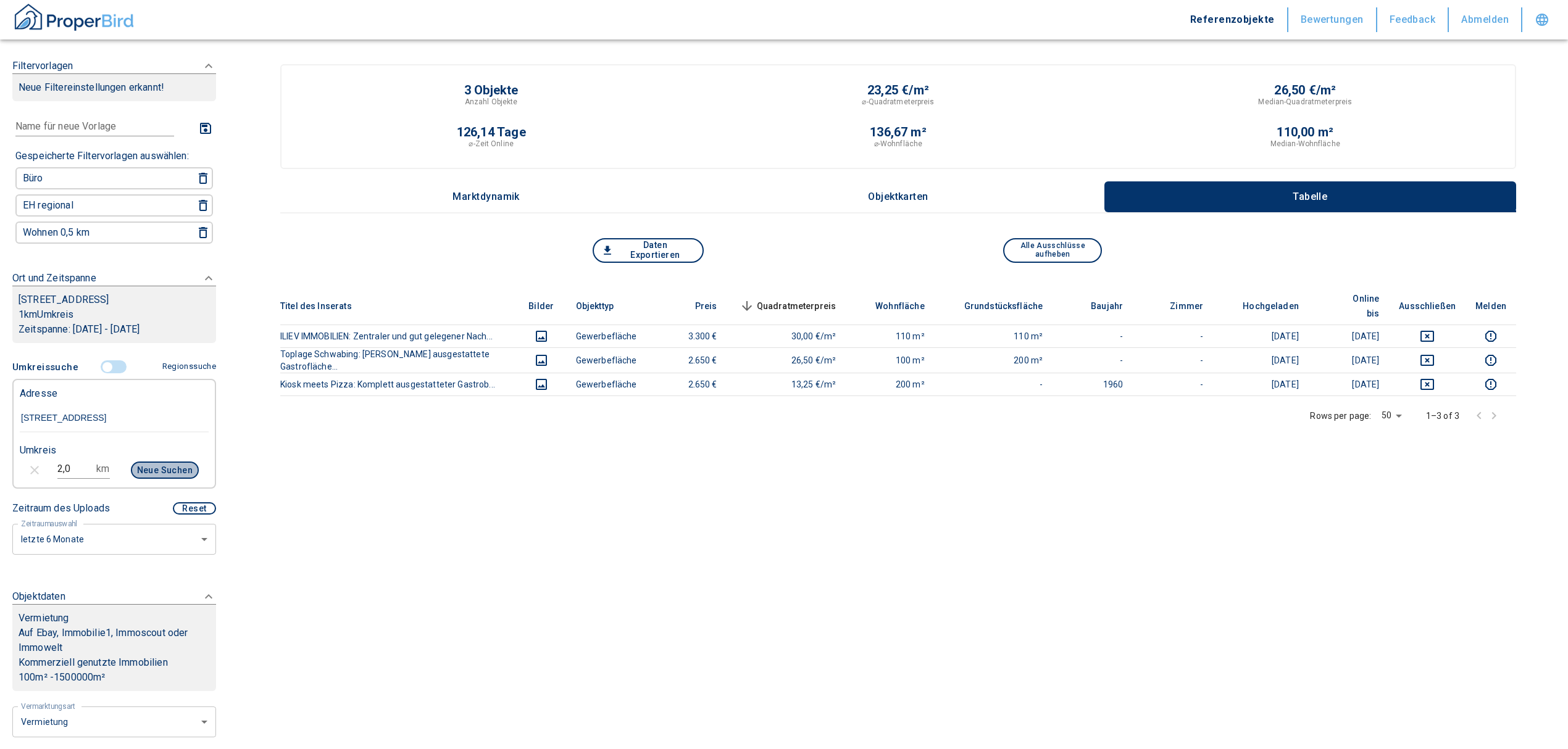
type input "2020"
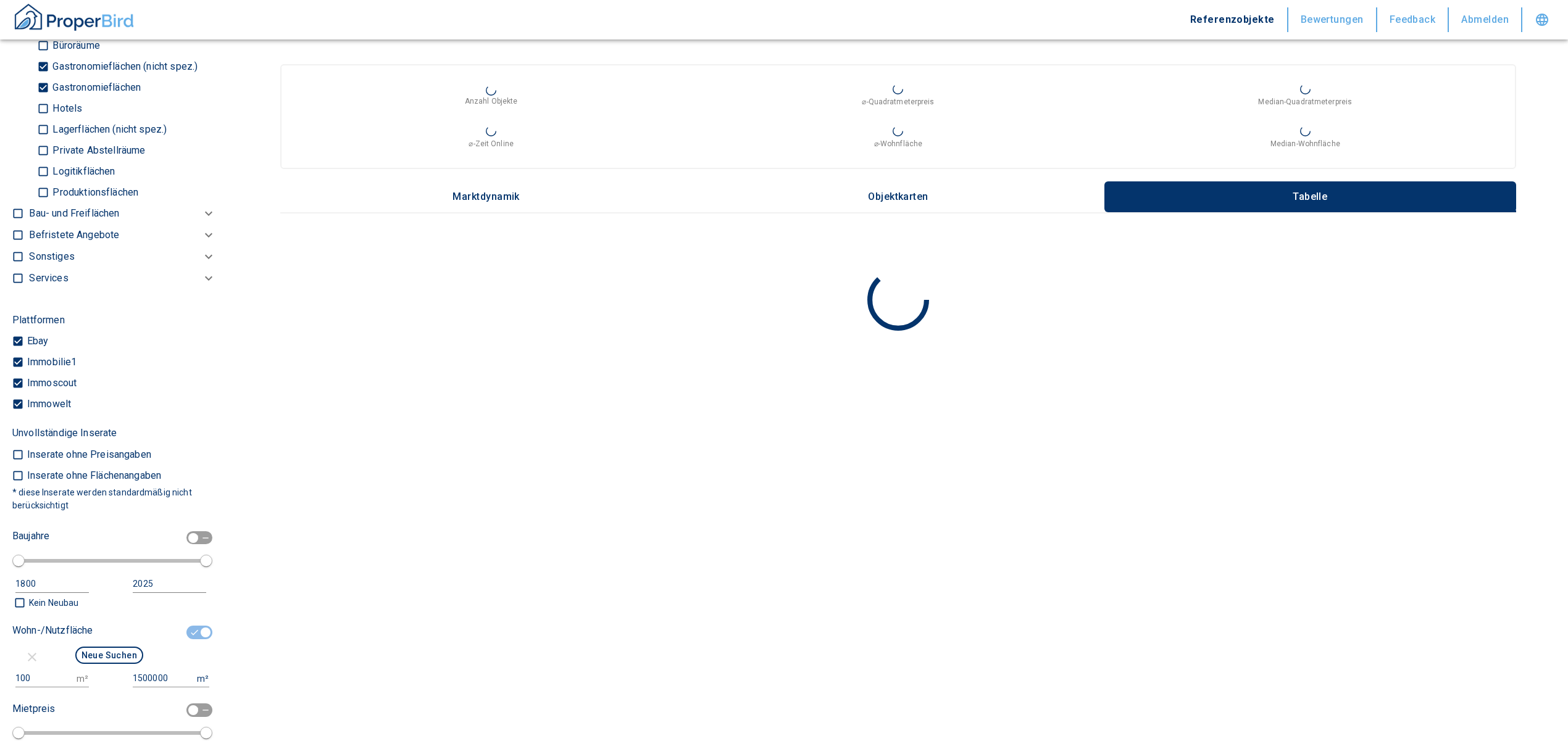
scroll to position [988, 0]
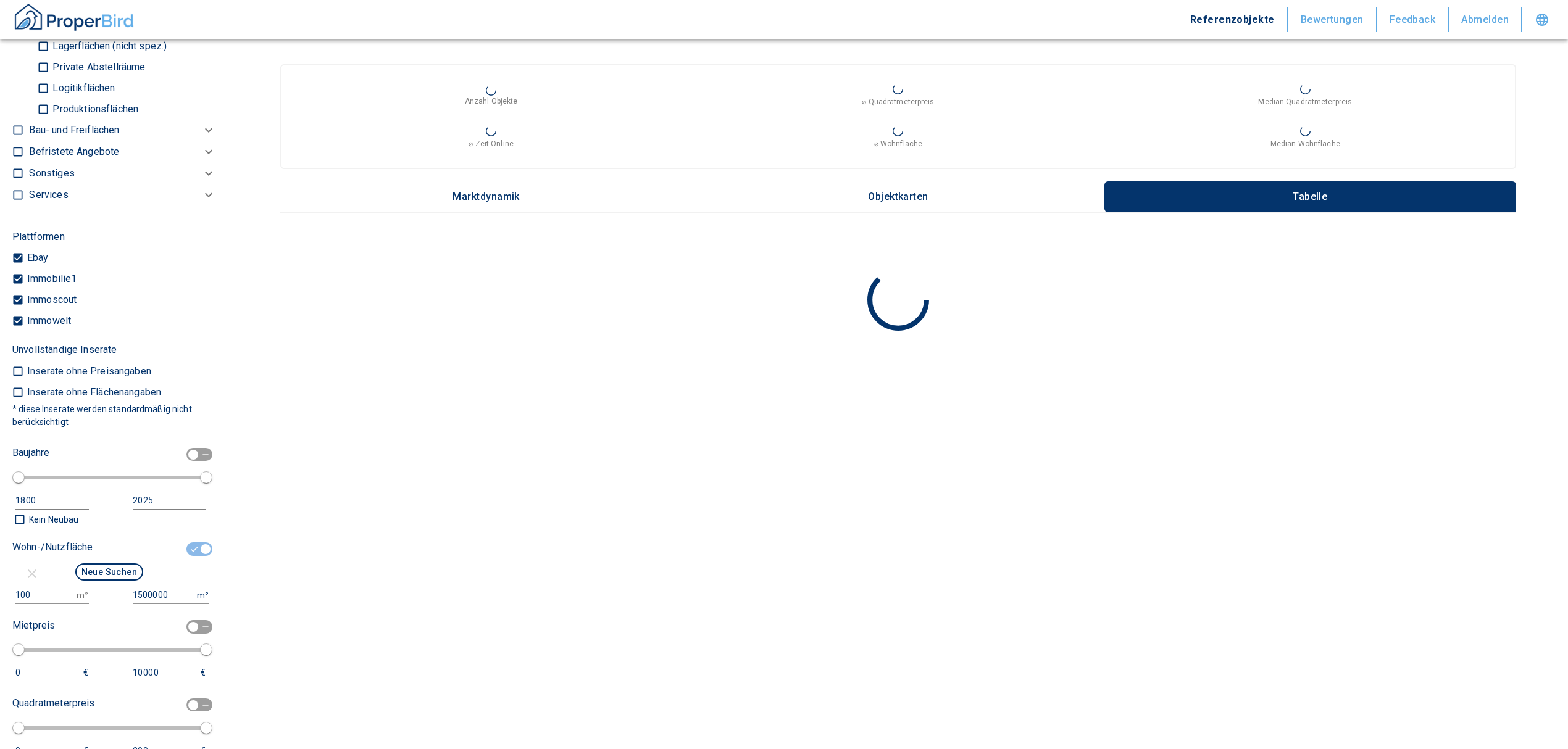
click at [191, 556] on input "checkbox" at bounding box center [205, 549] width 37 height 13
checkbox input "false"
type input "2020"
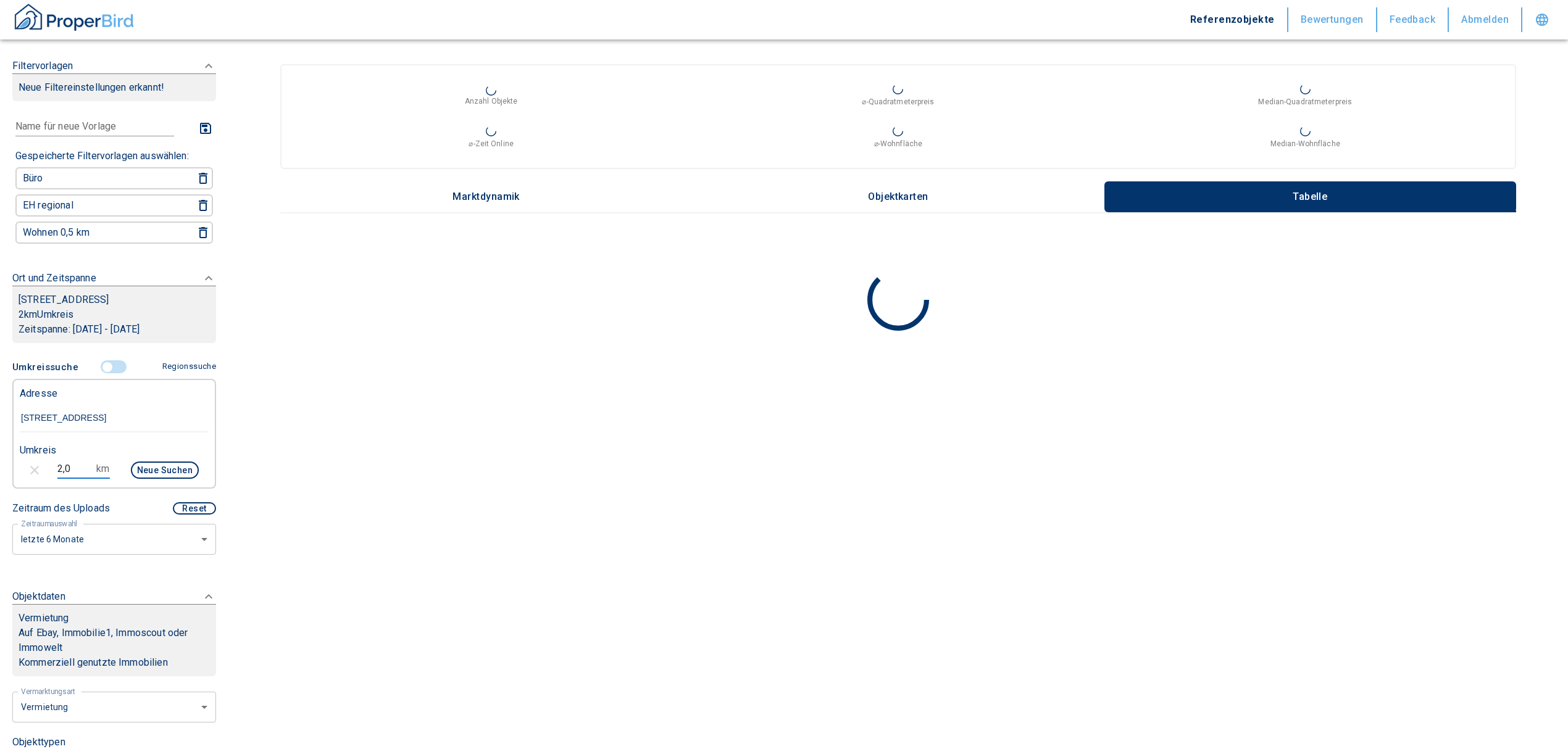
drag, startPoint x: 74, startPoint y: 476, endPoint x: 21, endPoint y: 472, distance: 53.2
click at [21, 472] on div "2,0 km Neue Suchen" at bounding box center [104, 472] width 189 height 30
type input "1,0"
click at [139, 479] on button "Neue Suchen" at bounding box center [165, 470] width 68 height 17
type input "2020"
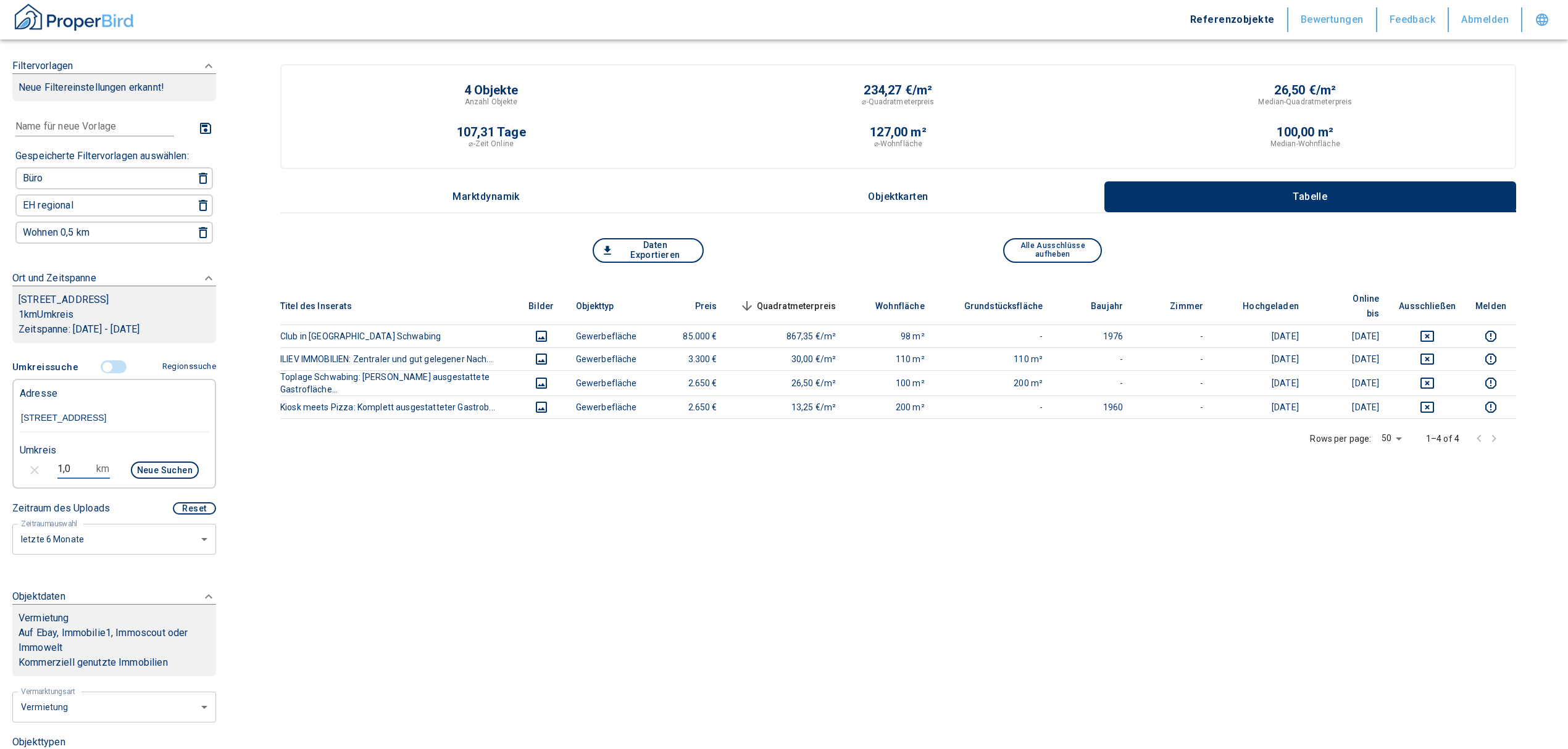
drag, startPoint x: 68, startPoint y: 477, endPoint x: 21, endPoint y: 472, distance: 47.3
click at [19, 472] on div "1,0 km Neue Suchen" at bounding box center [104, 472] width 189 height 30
type input "1,5"
click at [147, 479] on button "Neue Suchen" at bounding box center [165, 470] width 68 height 17
type input "2020"
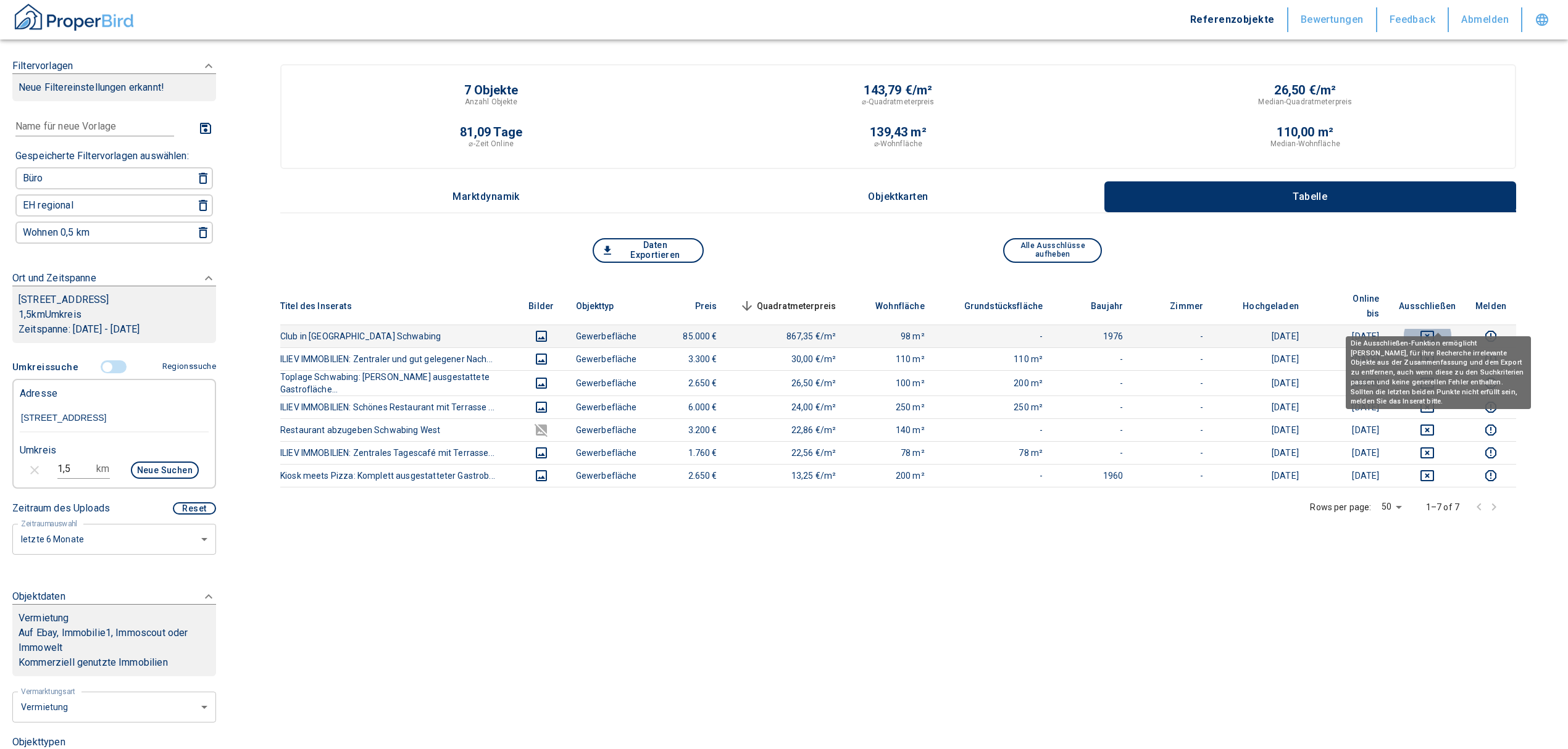
click at [1435, 329] on icon "deselect this listing" at bounding box center [1427, 336] width 15 height 15
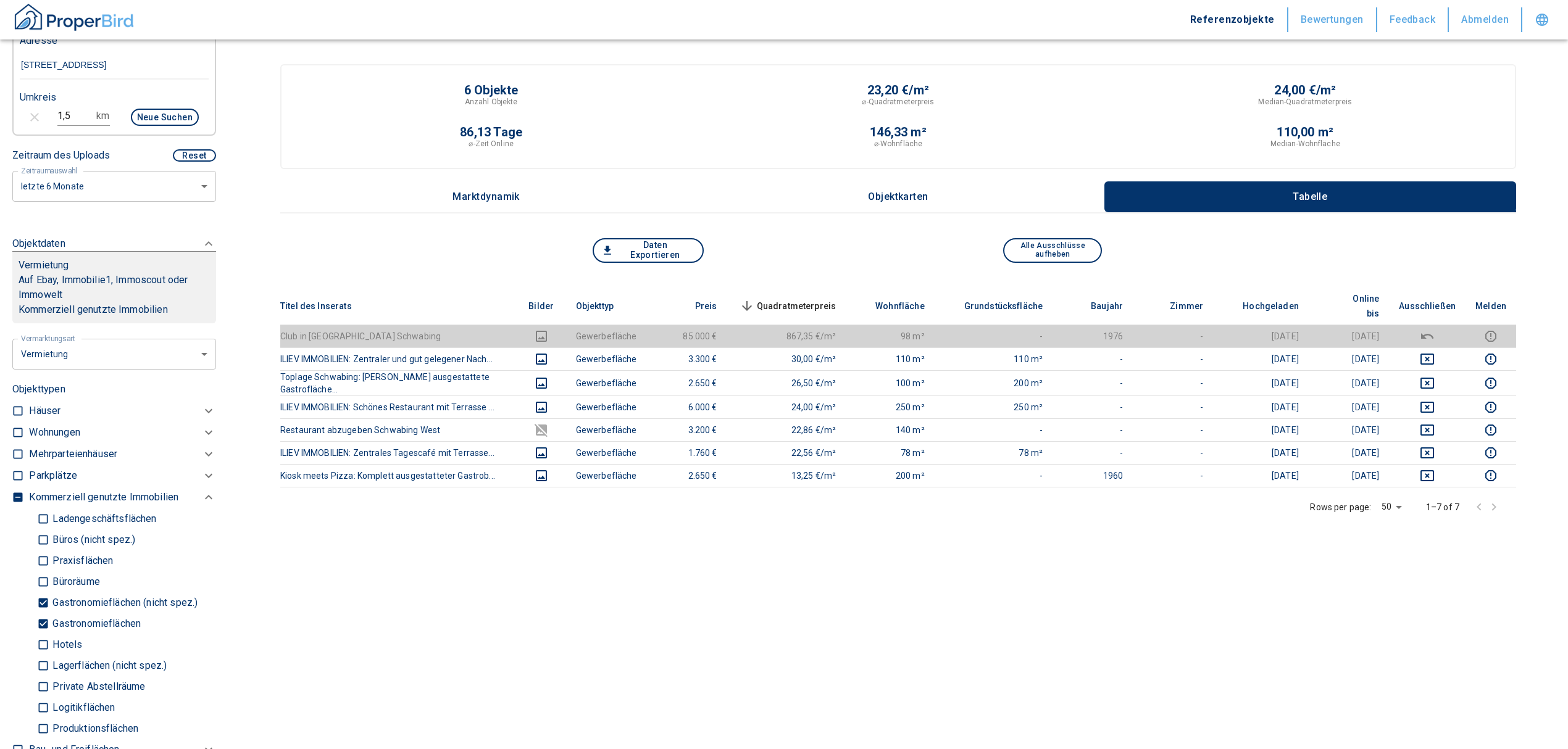
scroll to position [658, 0]
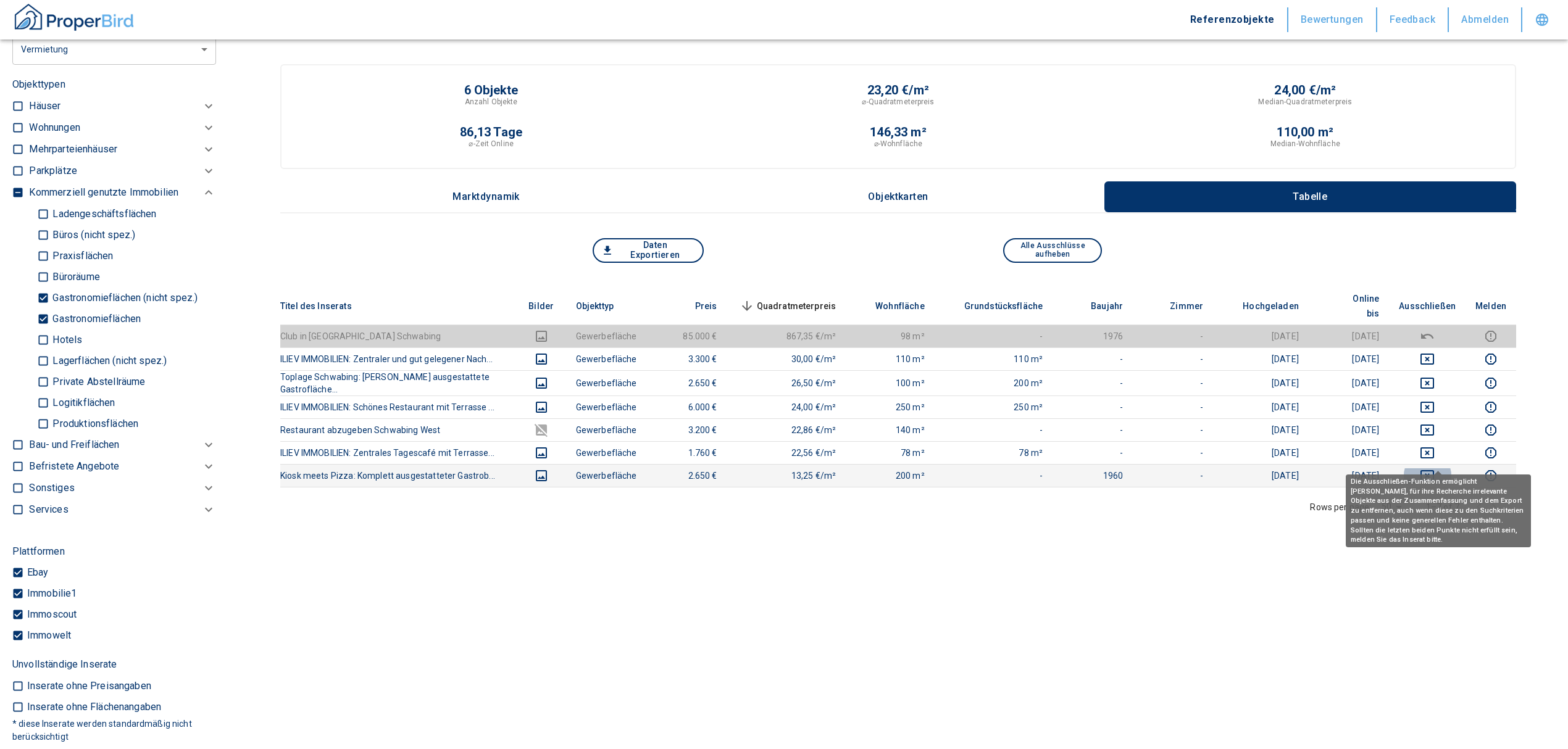
click at [1435, 468] on icon "deselect this listing" at bounding box center [1427, 476] width 15 height 15
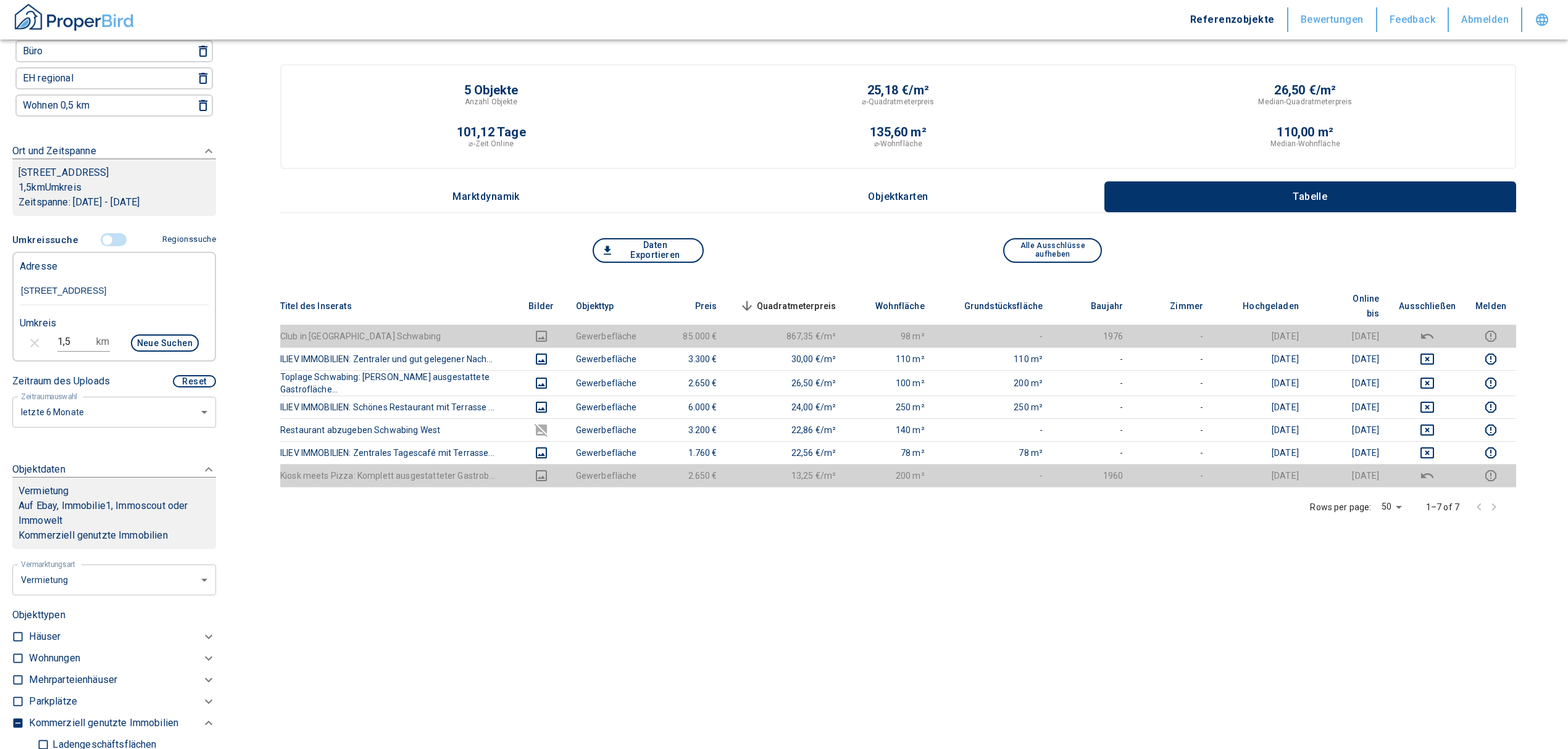
scroll to position [0, 0]
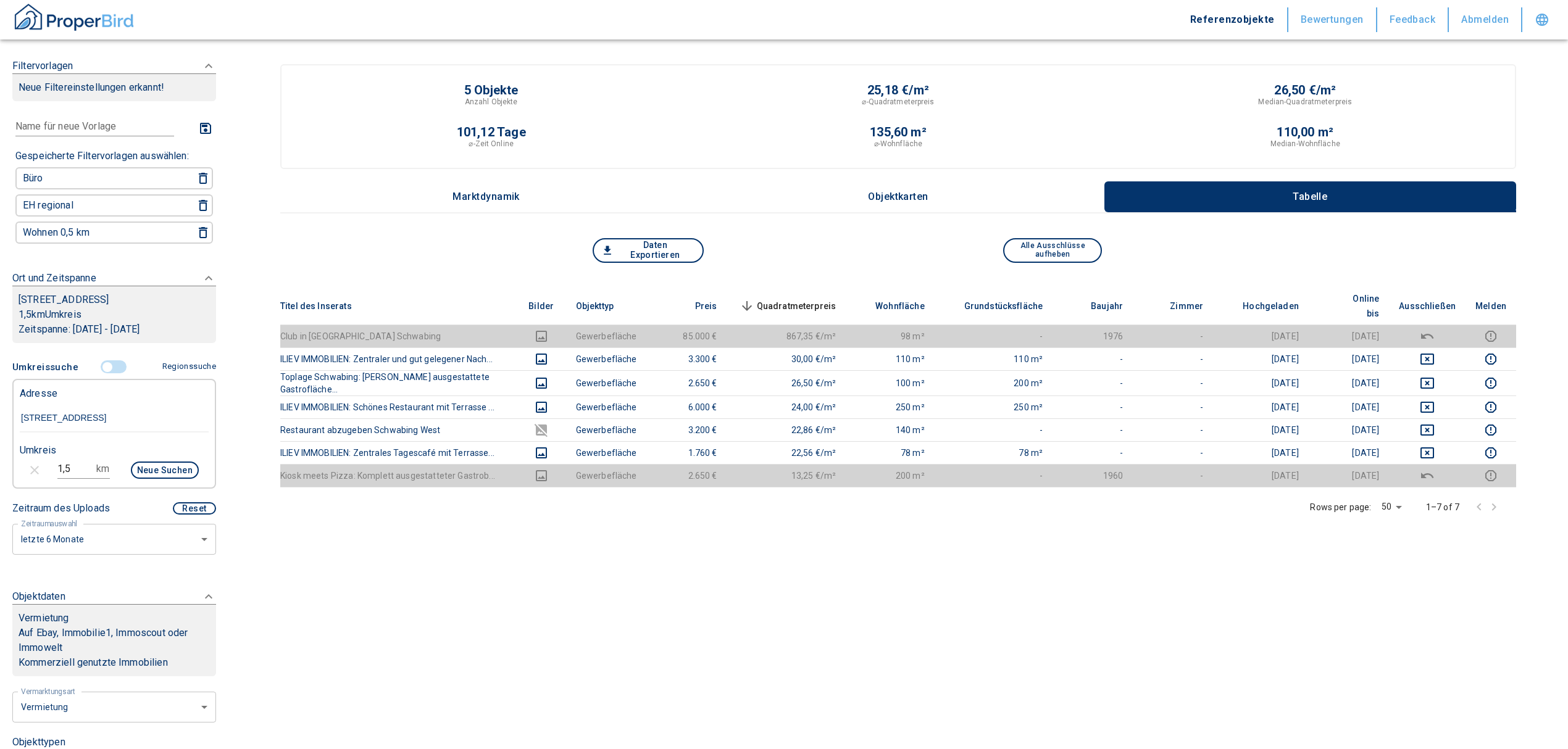
click at [83, 432] on input "[STREET_ADDRESS]" at bounding box center [114, 418] width 189 height 28
type input "[STREET_ADDRESS]"
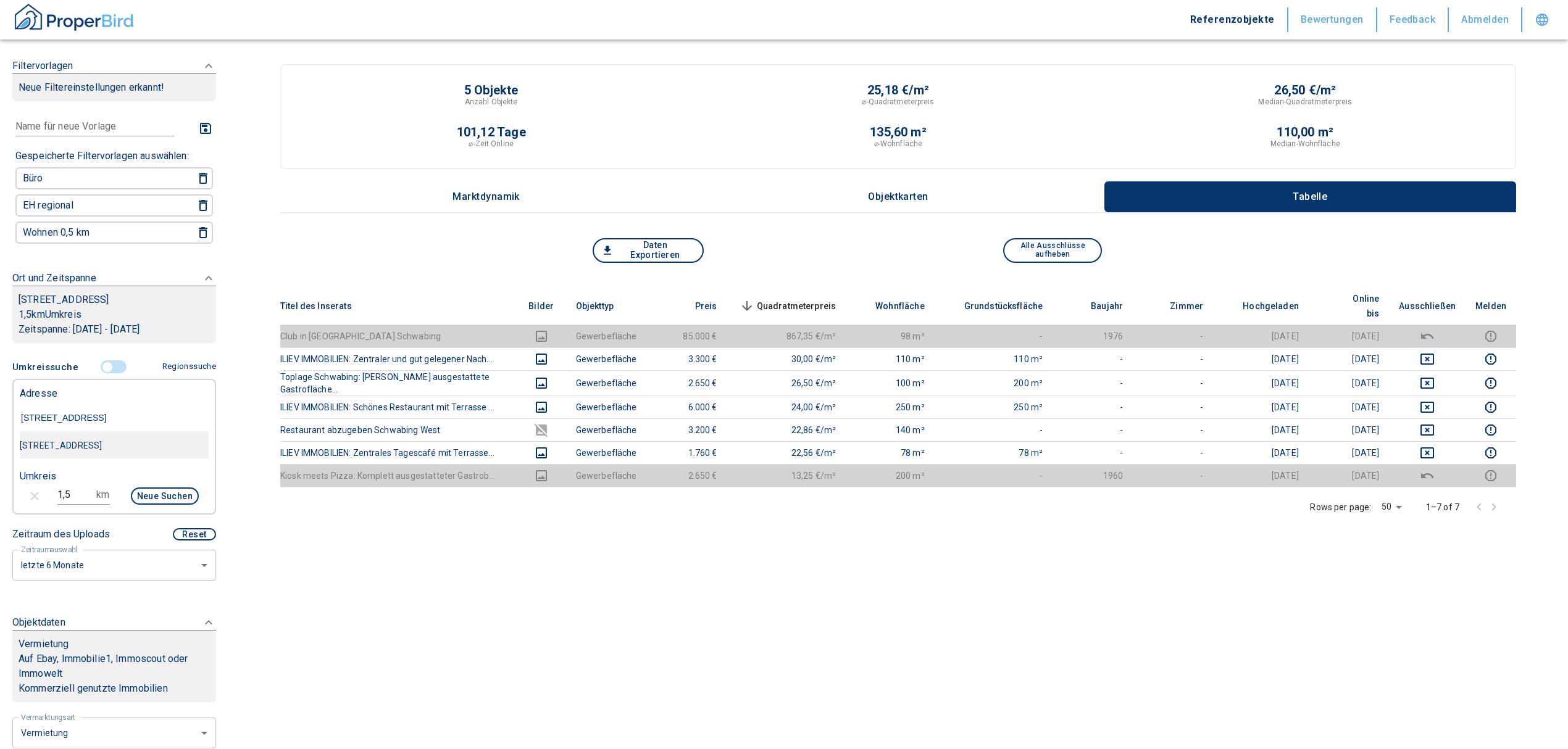
click at [106, 458] on div "[STREET_ADDRESS]" at bounding box center [114, 445] width 189 height 26
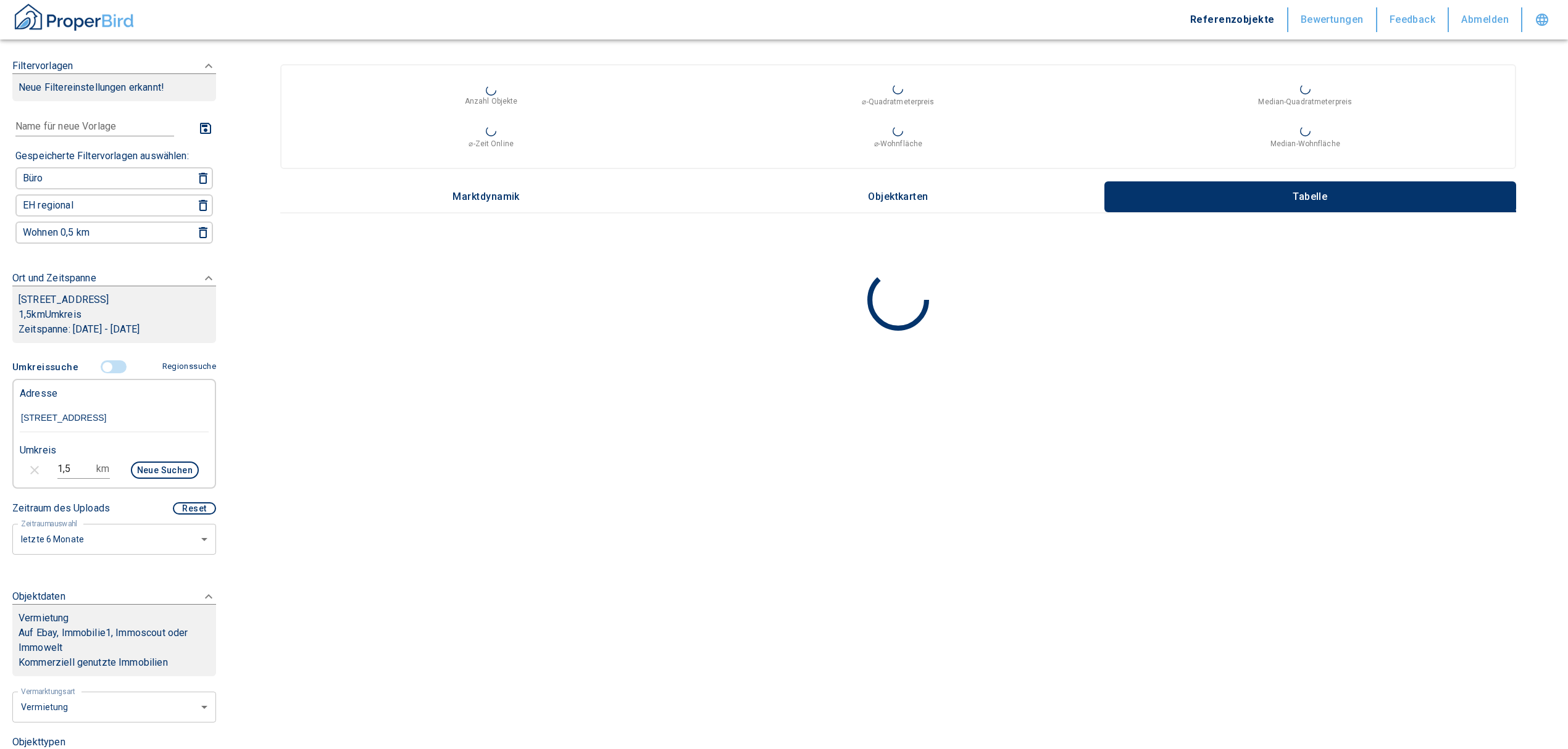
type input "2020"
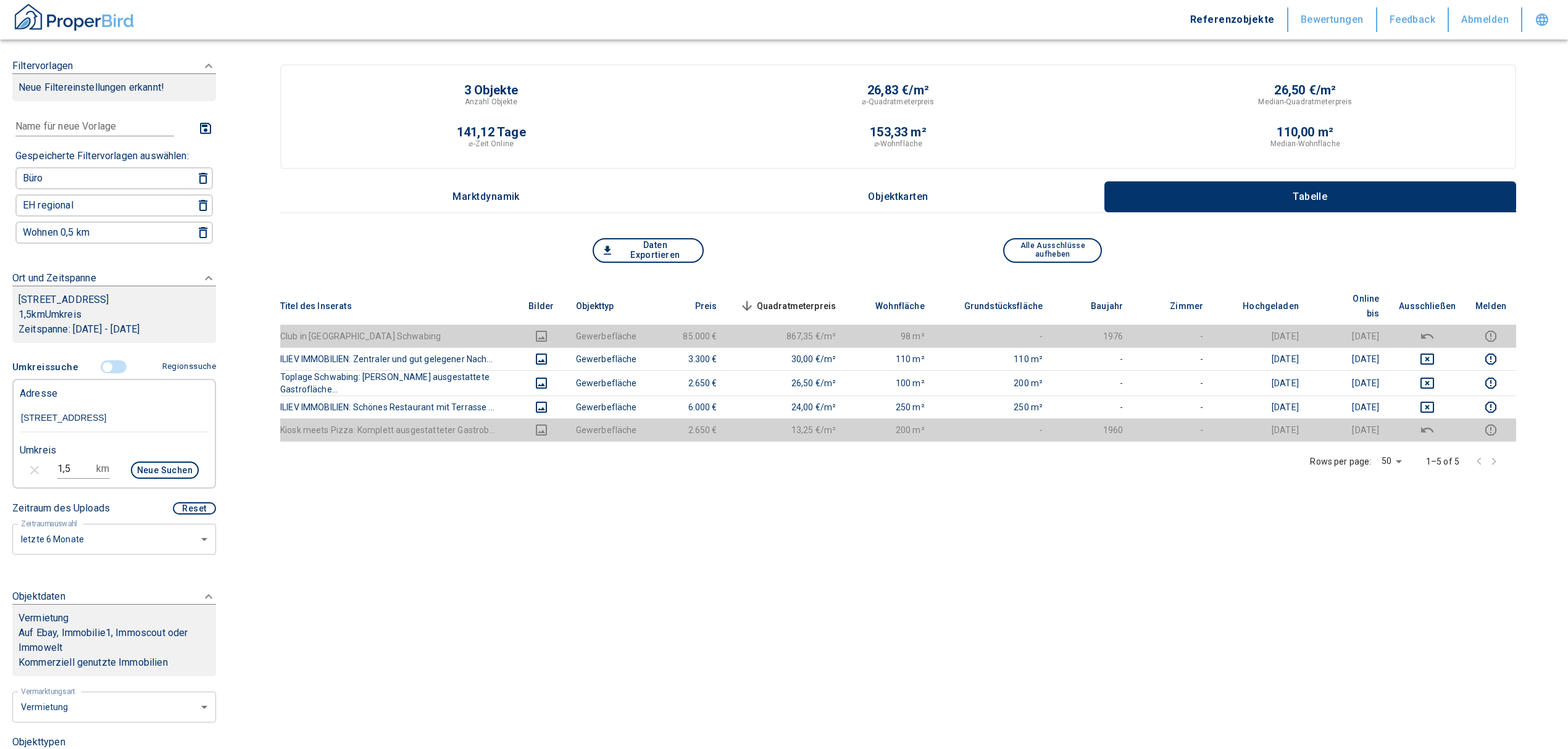
type input "[STREET_ADDRESS]"
